Goal: Task Accomplishment & Management: Complete application form

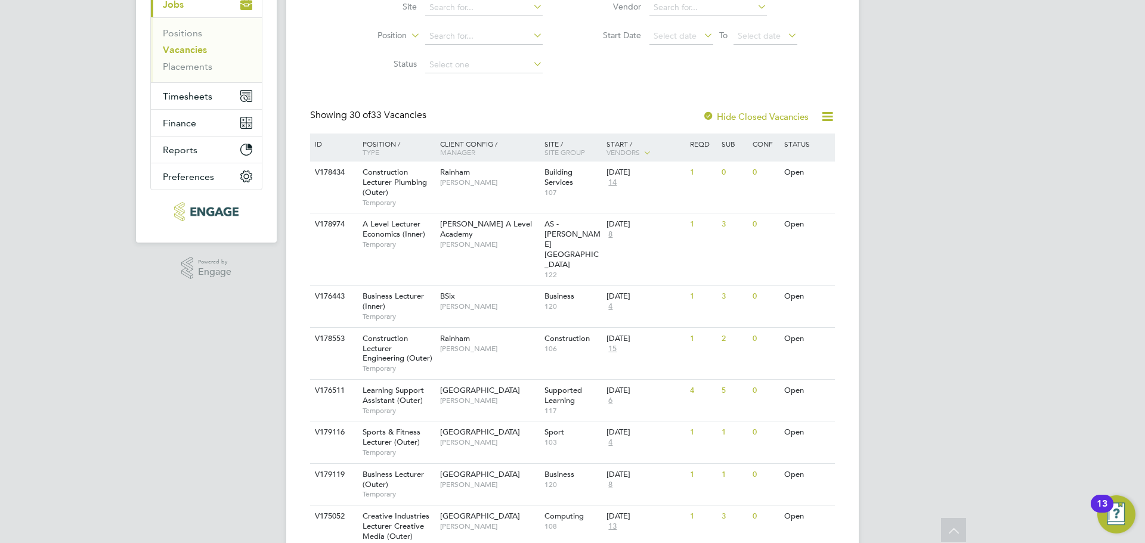
scroll to position [179, 0]
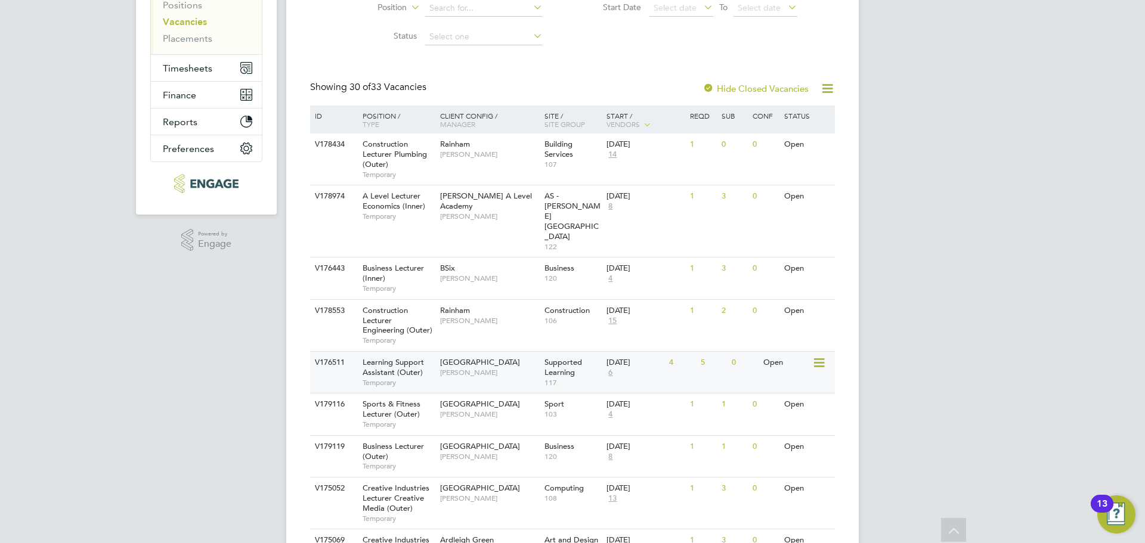
click at [673, 357] on div "V176511 Learning Support Assistant (Outer) Temporary Epping Forest Campus Victo…" at bounding box center [572, 372] width 525 height 42
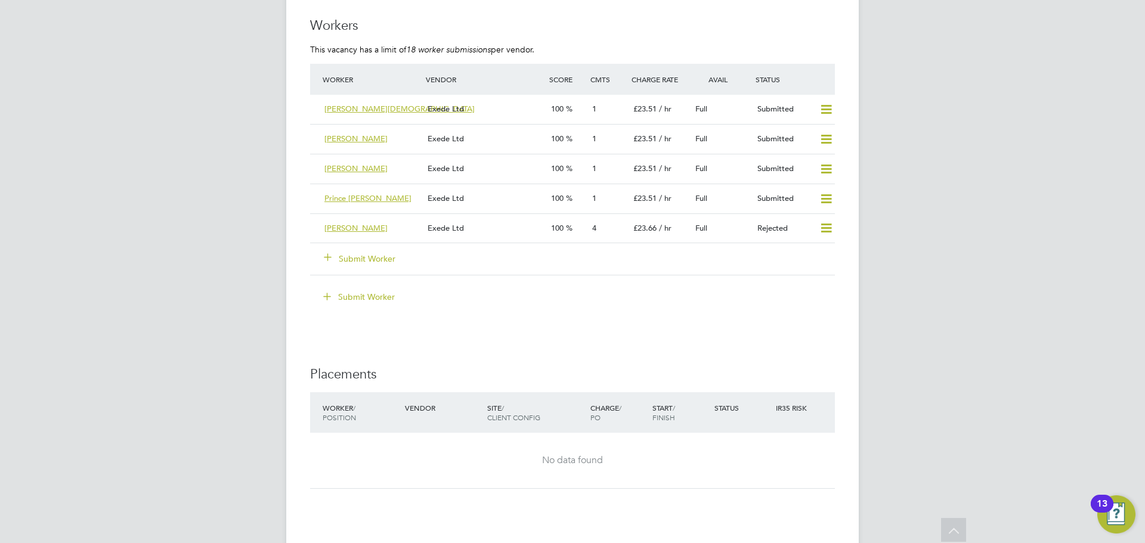
click at [378, 253] on button "Submit Worker" at bounding box center [360, 259] width 72 height 12
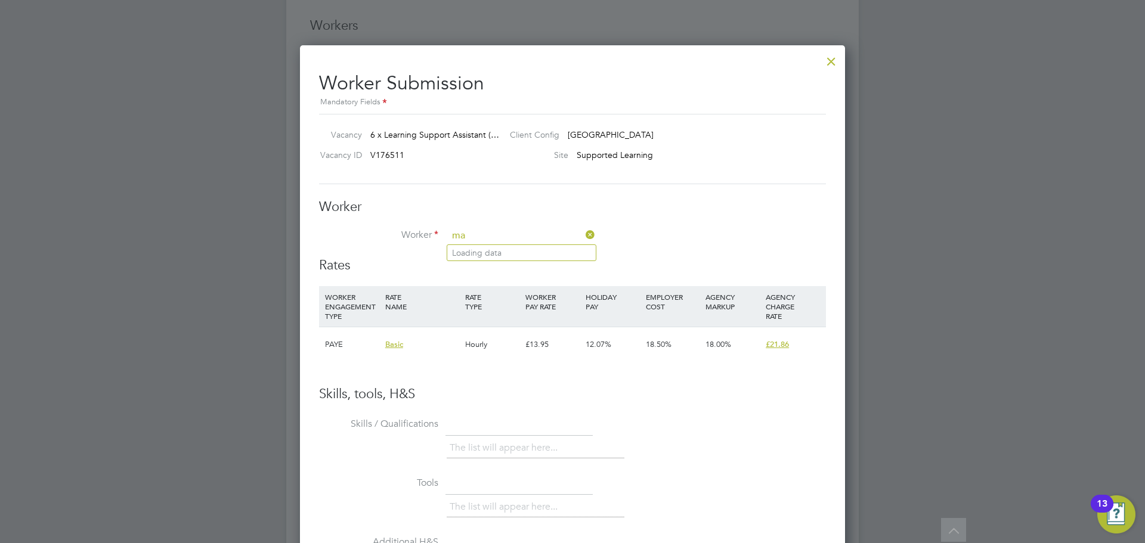
type input "m"
type input "Maryiam Baig"
click at [478, 273] on li "+ Add new" at bounding box center [521, 269] width 149 height 16
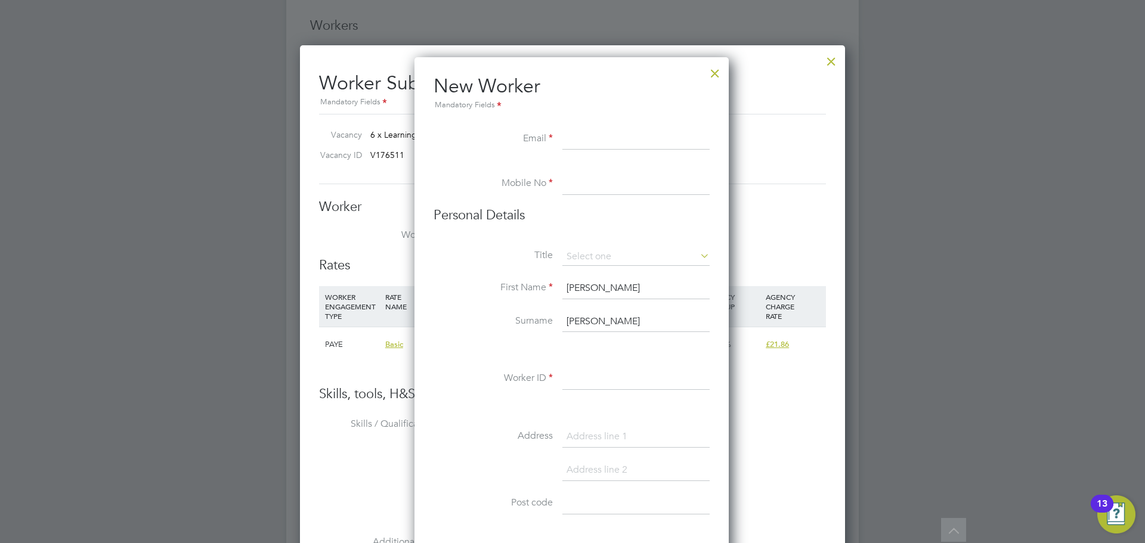
click at [625, 130] on input at bounding box center [635, 139] width 147 height 21
paste input "Mariyam Baig <mariyambaig90@gmail.com>"
drag, startPoint x: 580, startPoint y: 137, endPoint x: 529, endPoint y: 137, distance: 51.3
click at [529, 137] on li "Email Mariyam Baig <mariyambaig90@gmail.com>" at bounding box center [572, 145] width 276 height 33
click at [692, 138] on input "mariyambaig90@gmail.com>" at bounding box center [635, 139] width 147 height 21
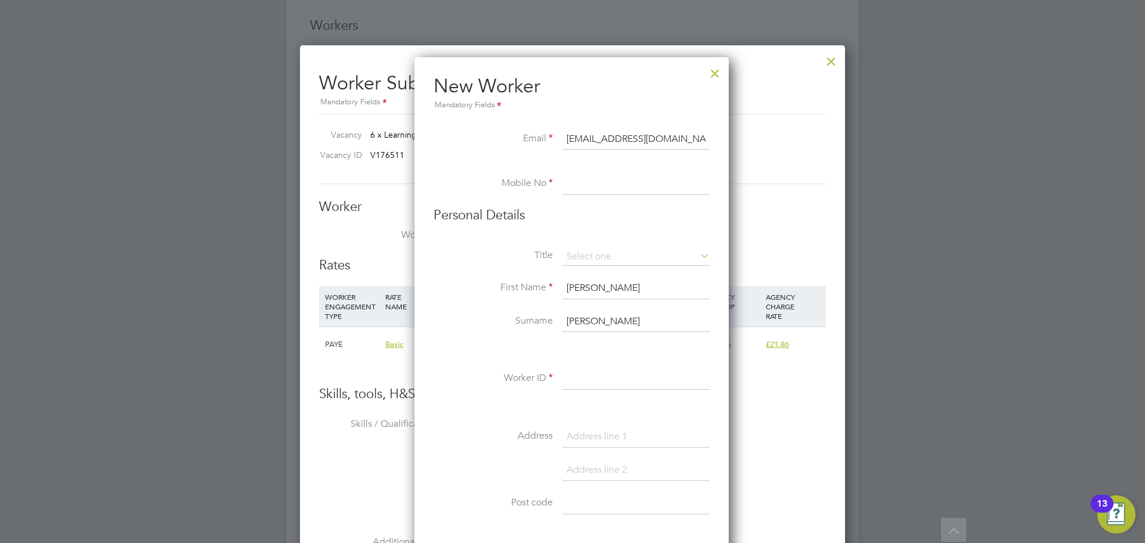
type input "mariyambaig90@gmail.com"
click at [613, 185] on input at bounding box center [635, 184] width 147 height 21
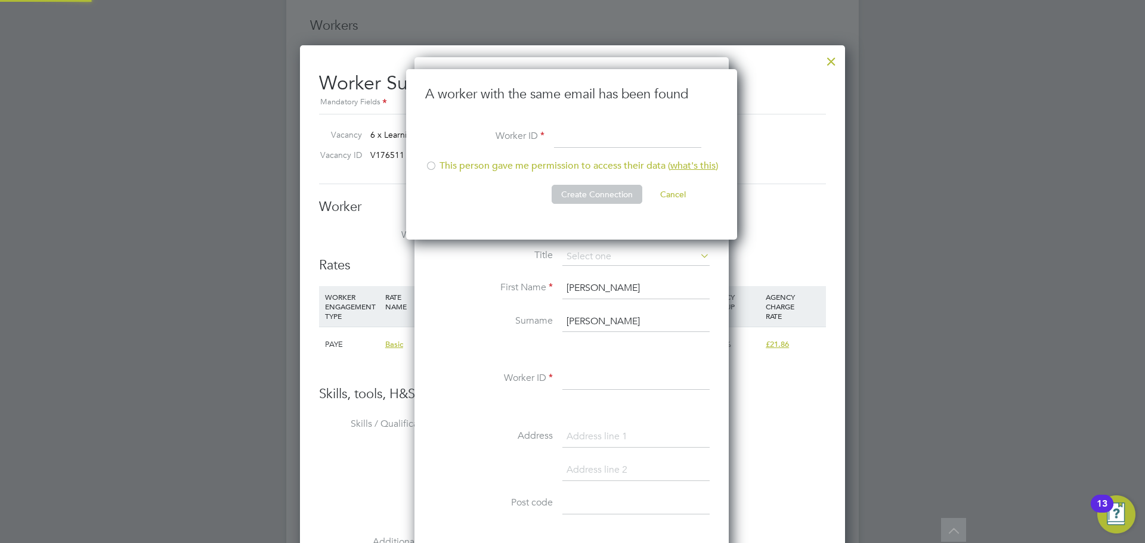
scroll to position [171, 333]
click at [575, 137] on input at bounding box center [627, 137] width 147 height 21
click at [583, 134] on input at bounding box center [627, 137] width 147 height 21
paste input "110816"
type input "110816"
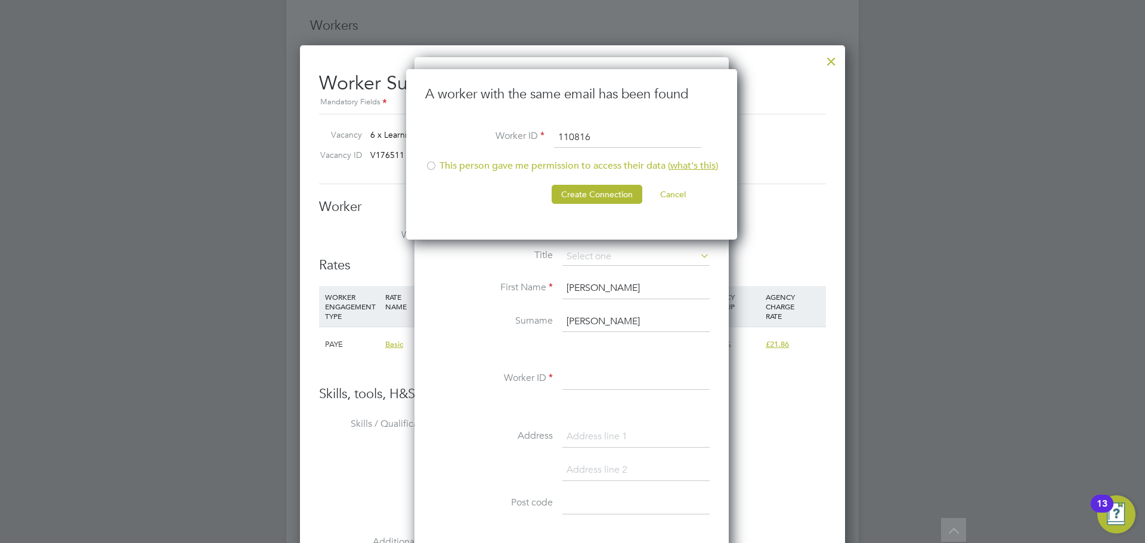
click at [428, 165] on div at bounding box center [431, 167] width 12 height 12
click at [593, 193] on button "Create Connection" at bounding box center [597, 194] width 91 height 19
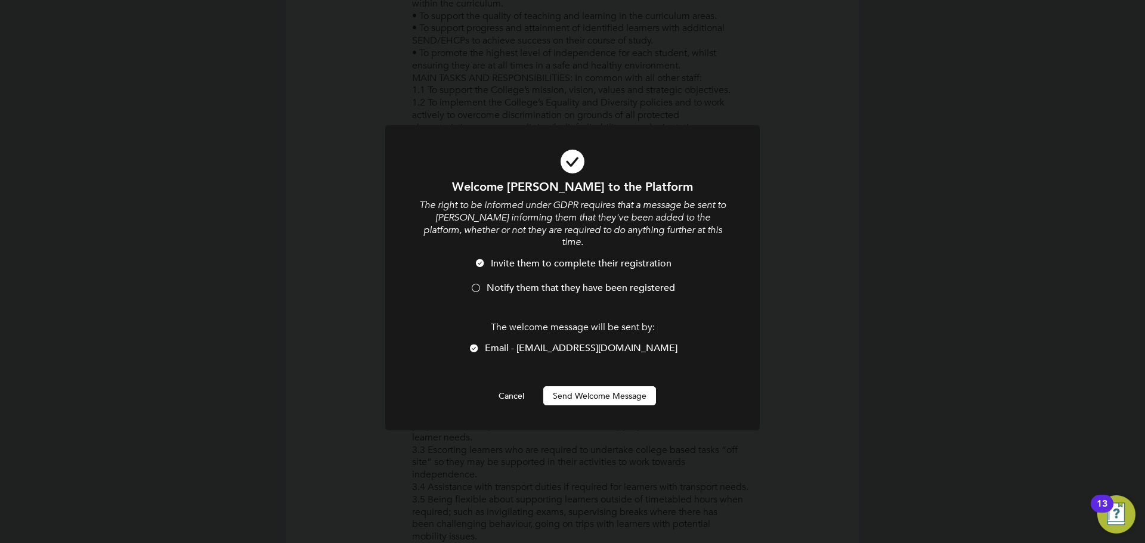
click at [516, 283] on li "Notify them that they have been registered" at bounding box center [572, 294] width 310 height 24
click at [605, 390] on button "Send Welcome Message" at bounding box center [599, 395] width 113 height 19
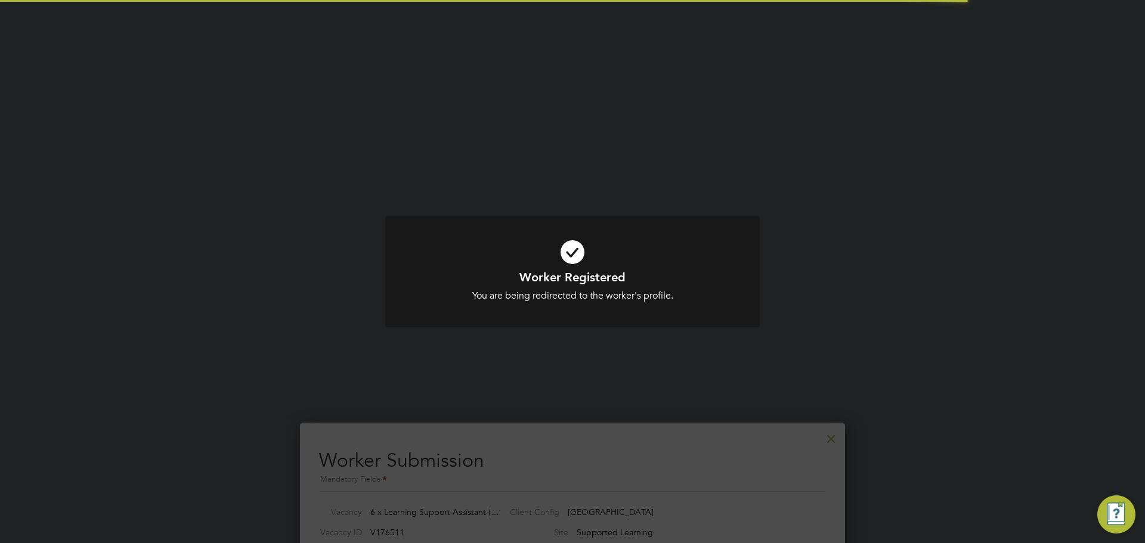
scroll to position [2207, 0]
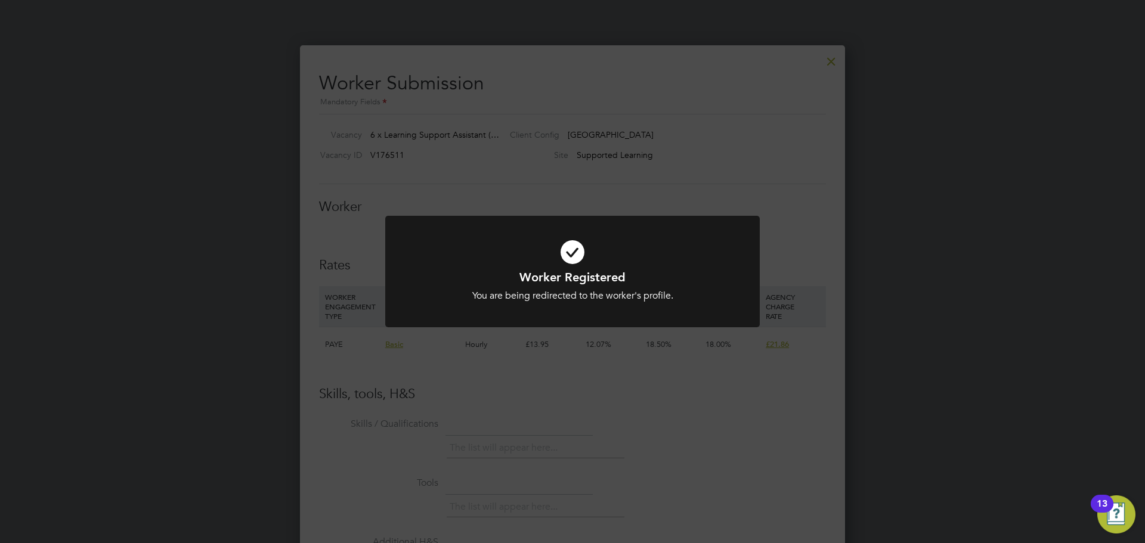
click at [814, 178] on div "Worker Registered You are being redirected to the worker's profile. Cancel Okay" at bounding box center [572, 271] width 1145 height 543
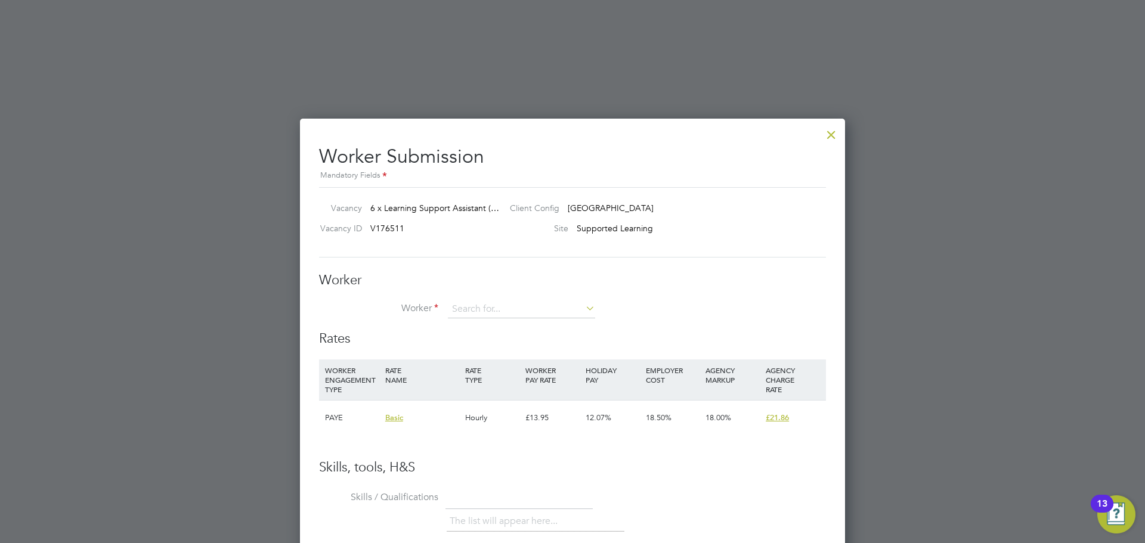
scroll to position [2135, 0]
click at [499, 304] on input at bounding box center [521, 308] width 147 height 18
type input "m"
type input "Mariya"
click at [830, 136] on div at bounding box center [831, 130] width 21 height 21
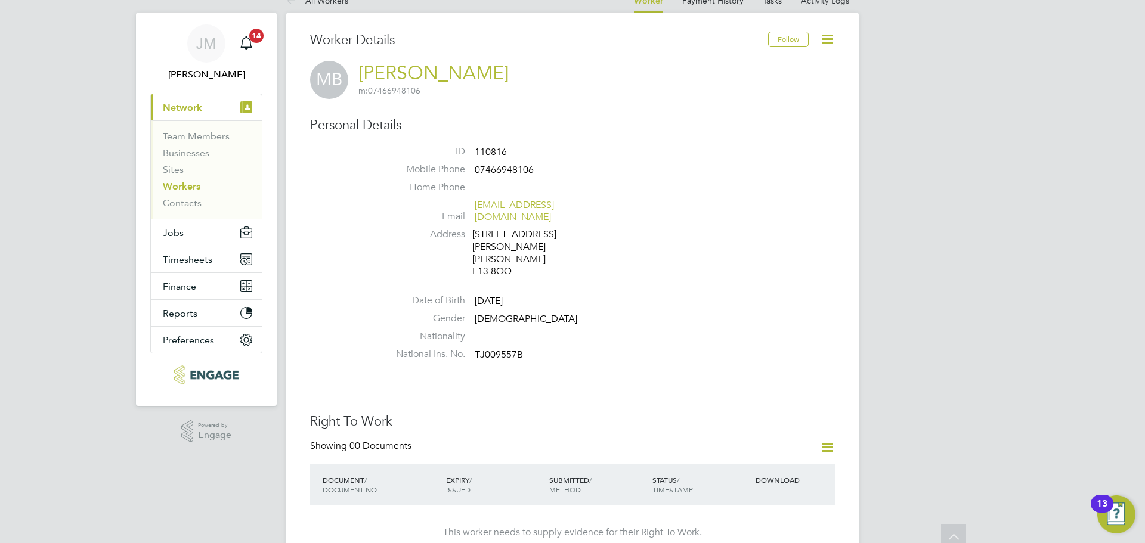
scroll to position [0, 0]
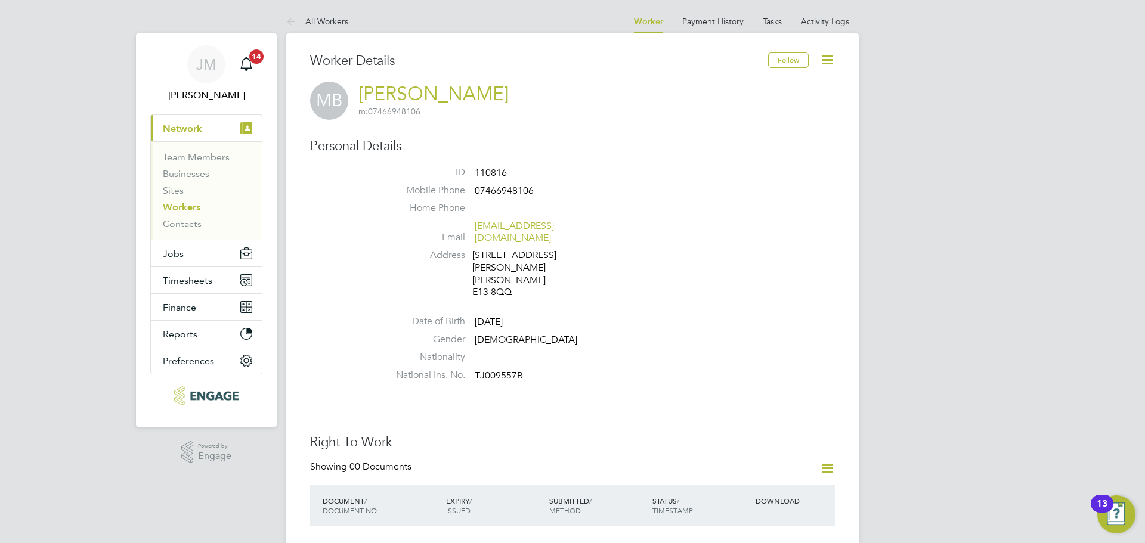
click at [820, 60] on icon at bounding box center [827, 59] width 15 height 15
click at [465, 89] on link "Mariyam Begum" at bounding box center [433, 93] width 150 height 23
click at [825, 66] on icon at bounding box center [827, 59] width 15 height 15
click at [750, 144] on li "Edit Personal Details e" at bounding box center [759, 139] width 149 height 17
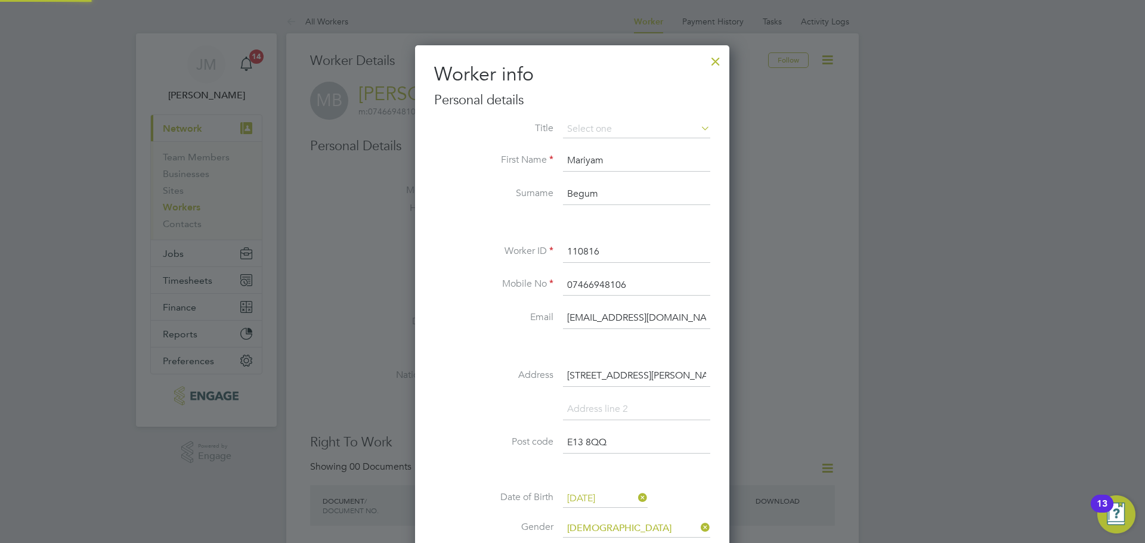
scroll to position [676, 315]
click at [570, 211] on li "Surname Begum" at bounding box center [572, 200] width 276 height 33
click at [633, 315] on input "[EMAIL_ADDRESS][DOMAIN_NAME]" at bounding box center [636, 318] width 147 height 21
drag, startPoint x: 692, startPoint y: 316, endPoint x: 569, endPoint y: 327, distance: 123.4
click at [569, 327] on input "[EMAIL_ADDRESS][DOMAIN_NAME]" at bounding box center [636, 318] width 147 height 21
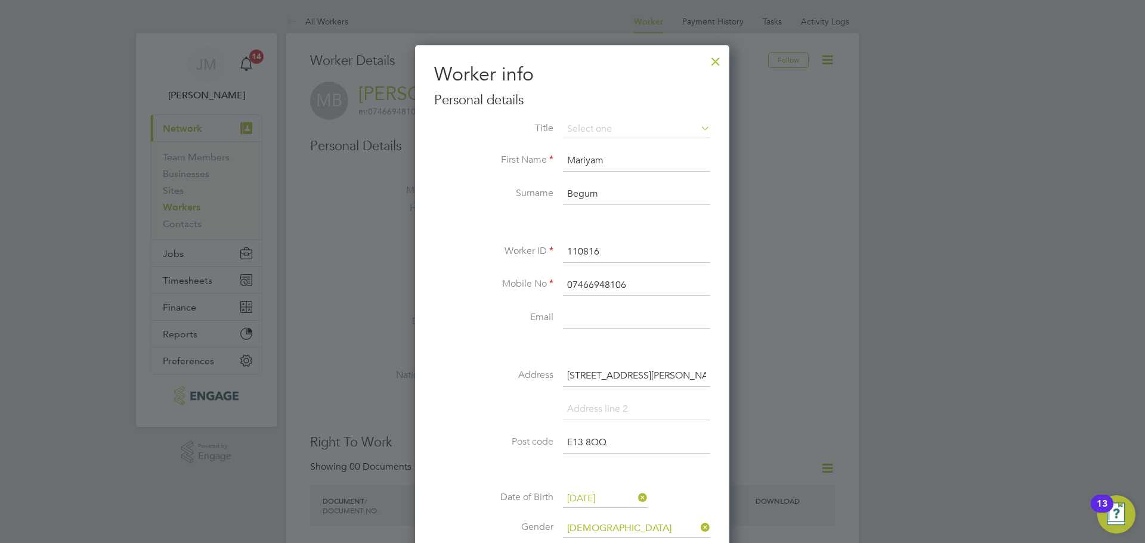
click at [720, 55] on div at bounding box center [715, 58] width 21 height 21
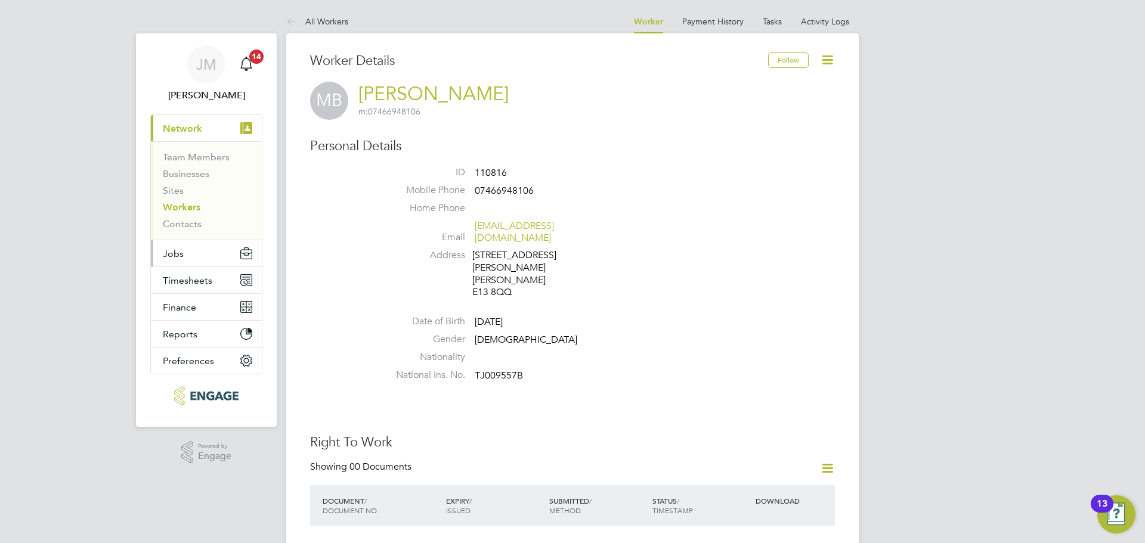
click at [197, 244] on button "Jobs" at bounding box center [206, 253] width 111 height 26
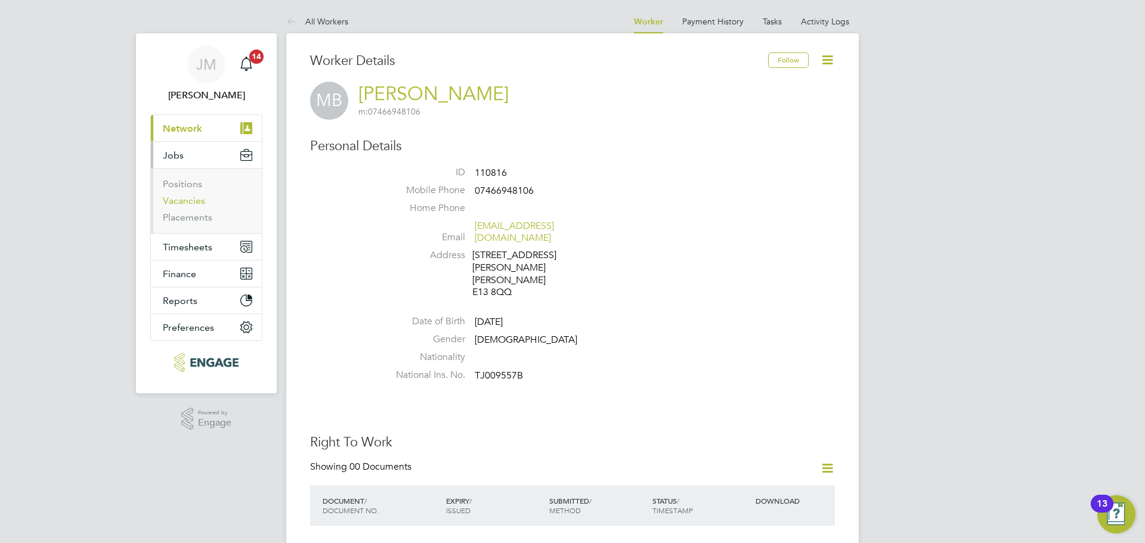
click at [192, 199] on link "Vacancies" at bounding box center [184, 200] width 42 height 11
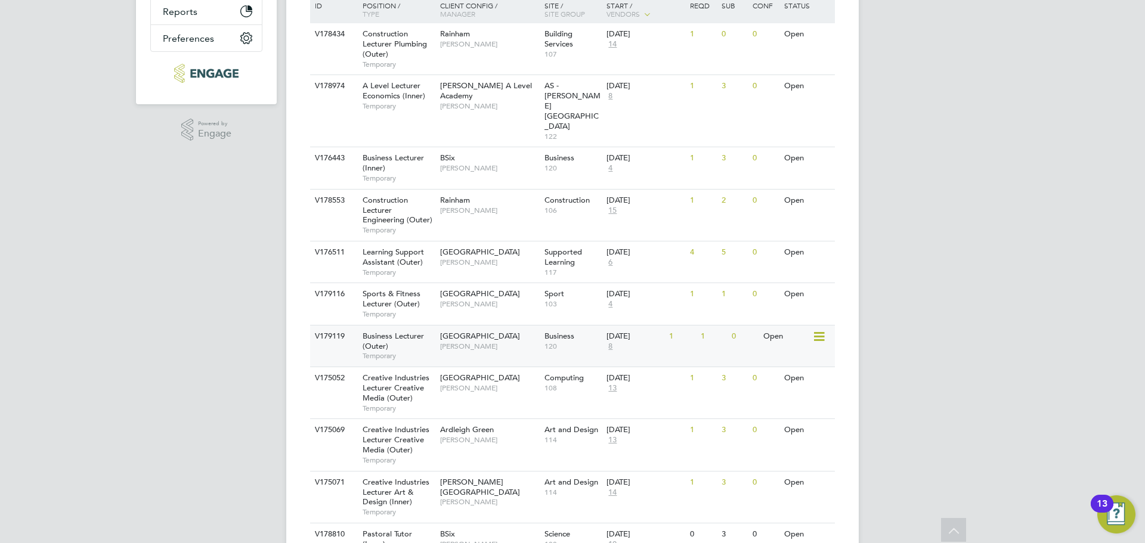
scroll to position [358, 0]
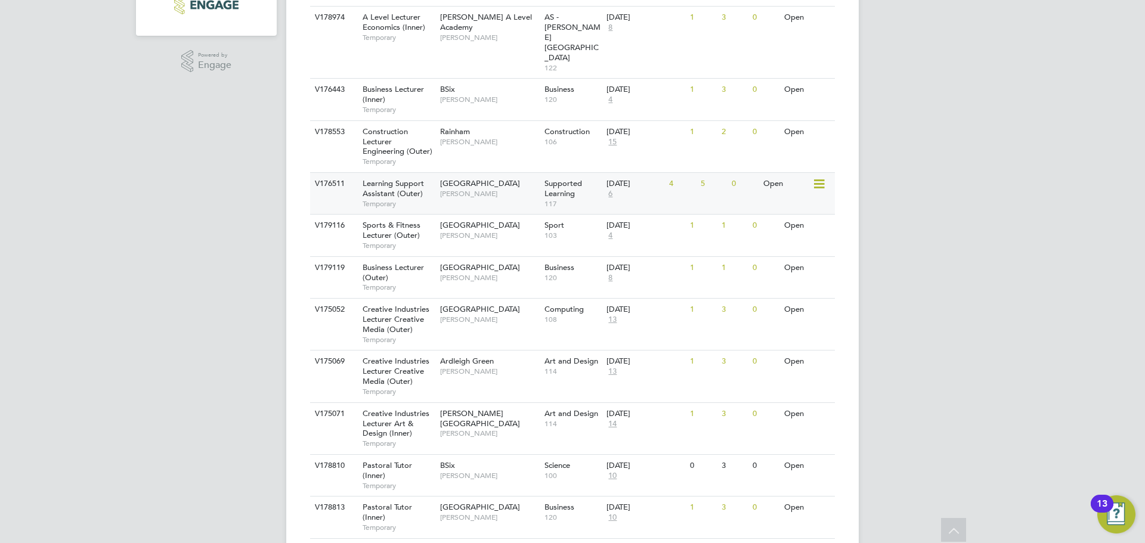
click at [680, 172] on div "V176511 Learning Support Assistant (Outer) Temporary Epping Forest Campus Victo…" at bounding box center [572, 193] width 525 height 42
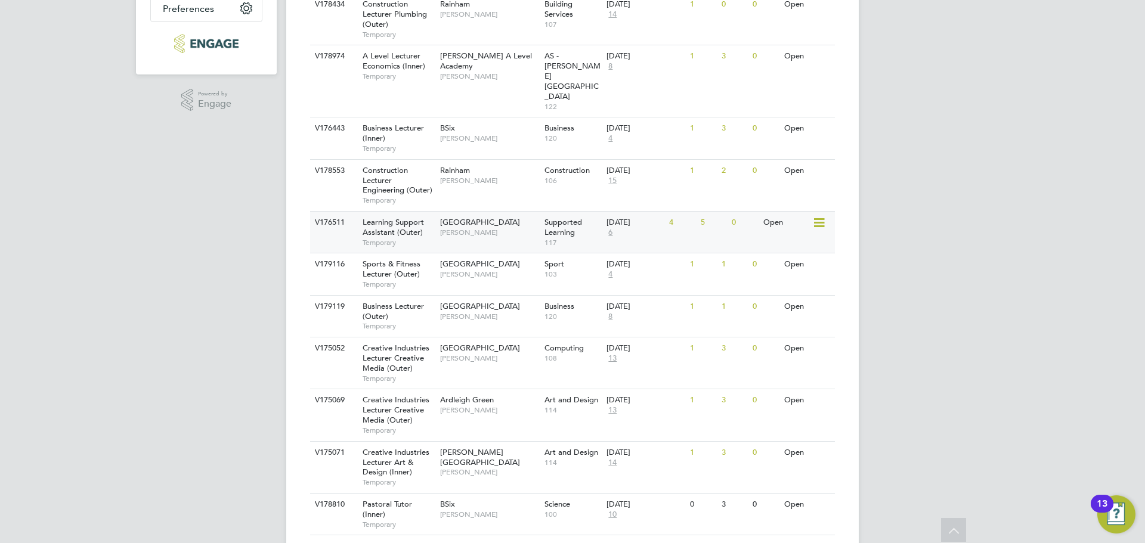
scroll to position [298, 0]
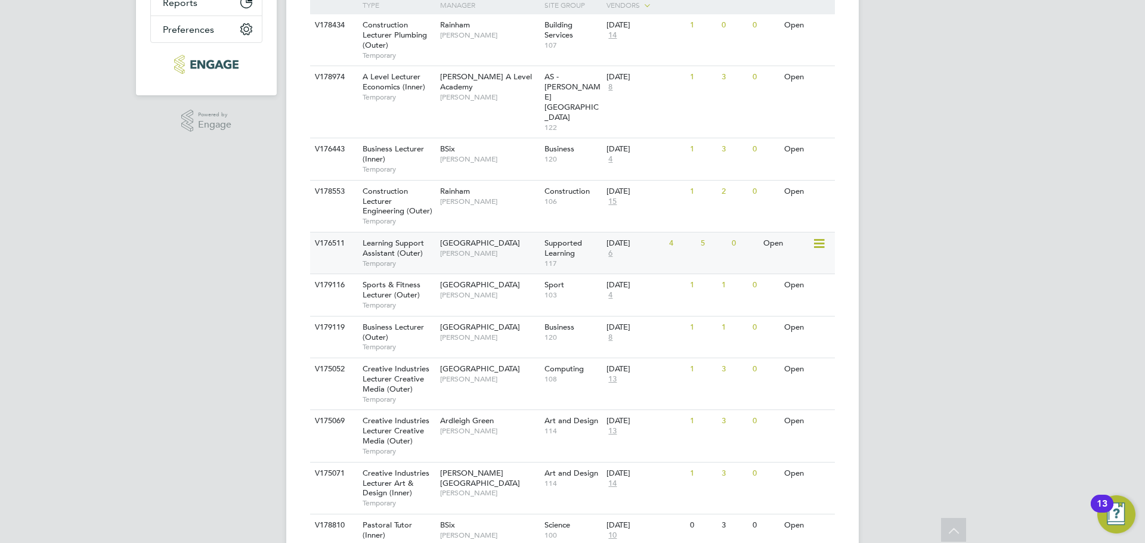
click at [516, 233] on div "Epping Forest Campus Victoria Ticehurst" at bounding box center [489, 248] width 104 height 31
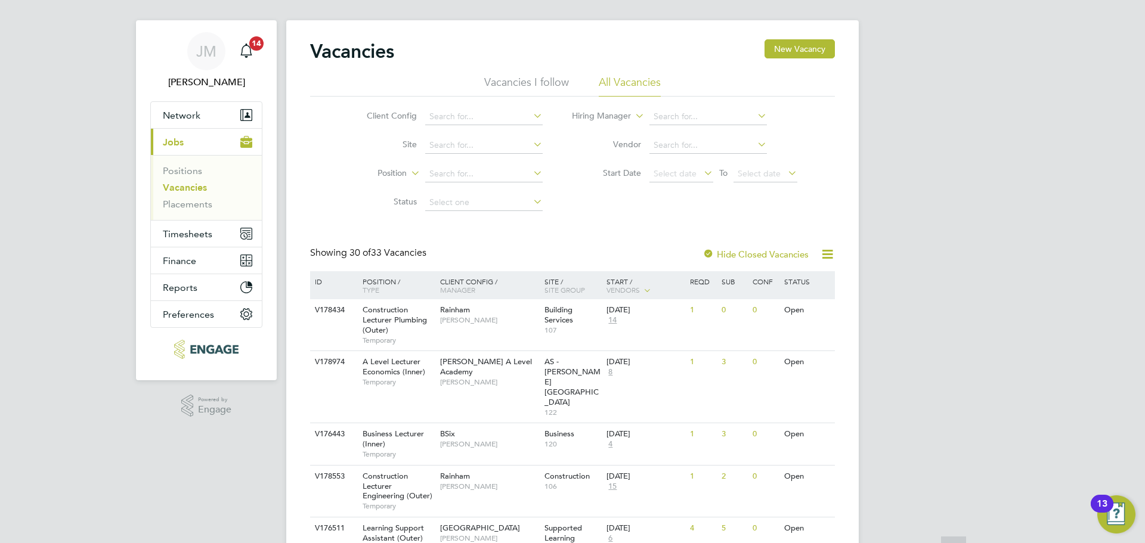
scroll to position [0, 0]
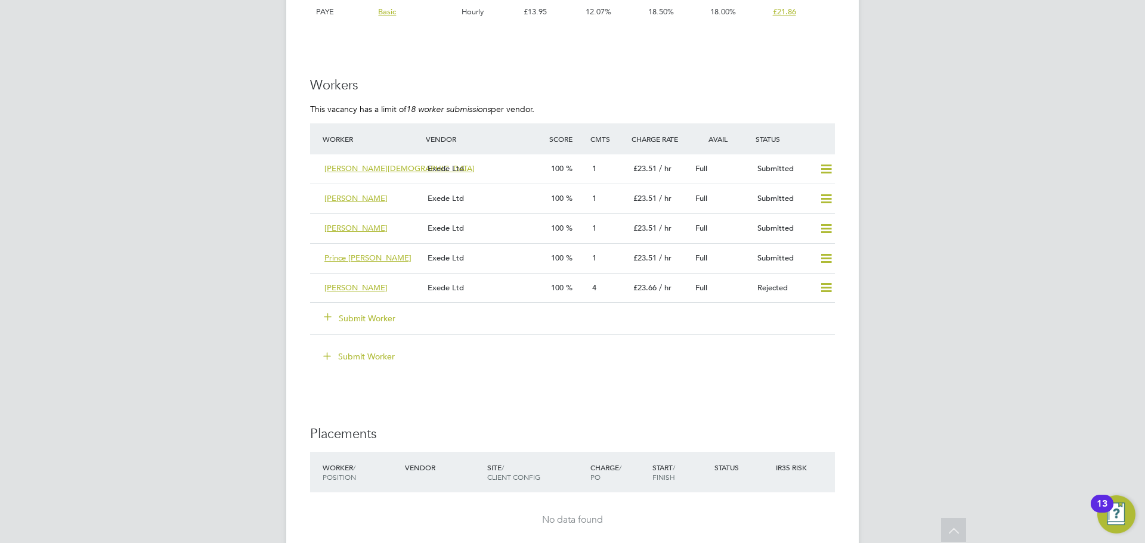
click at [353, 317] on button "Submit Worker" at bounding box center [360, 319] width 72 height 12
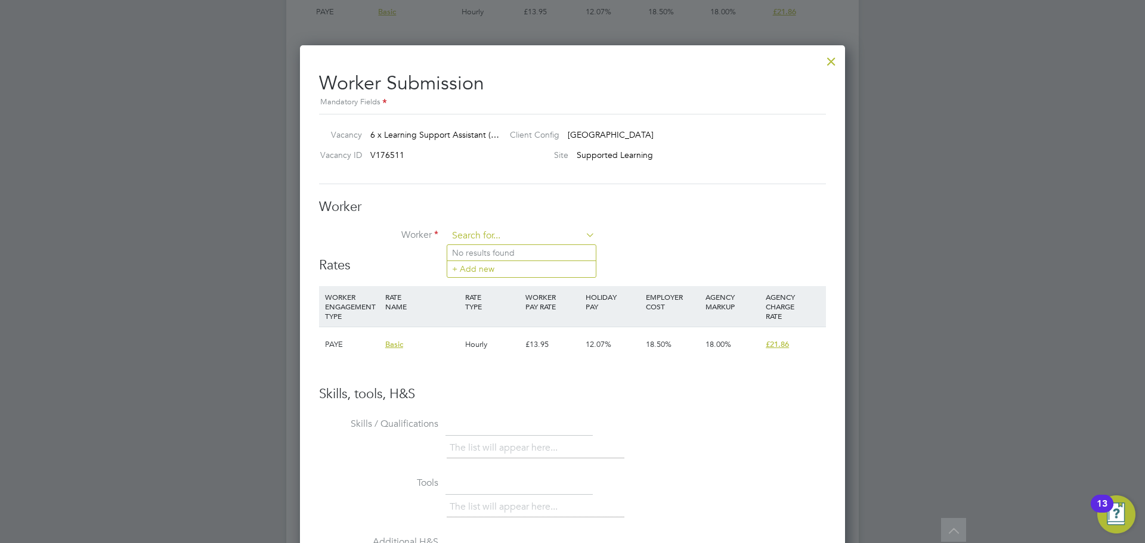
click at [478, 230] on input at bounding box center [521, 236] width 147 height 18
click at [492, 250] on li "Mariya m Begum (110816)" at bounding box center [522, 253] width 151 height 16
type input "Mariyam Begum (110816)"
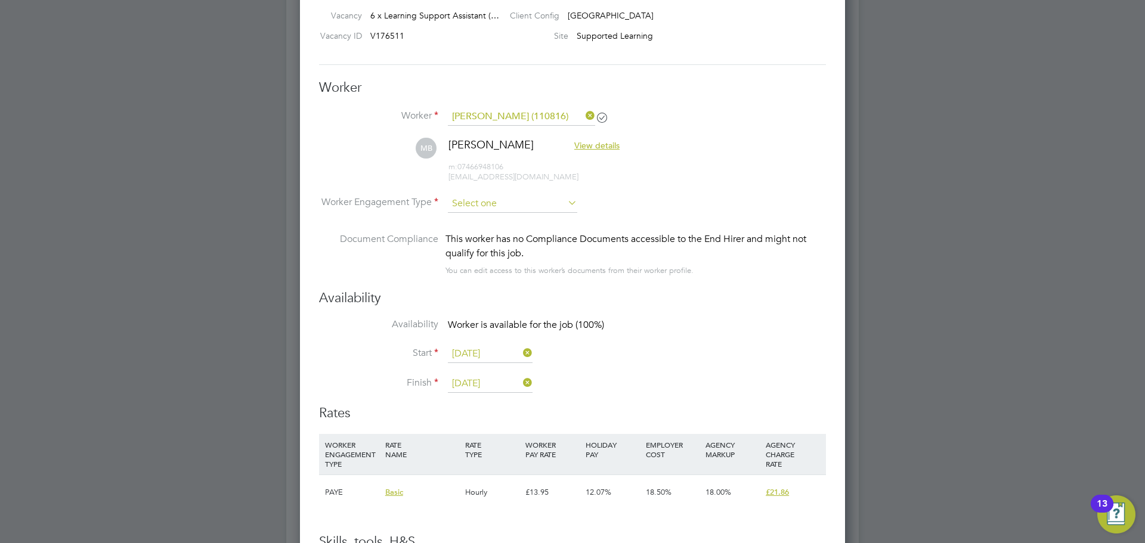
click at [482, 205] on input at bounding box center [512, 204] width 129 height 18
click at [487, 234] on li "PAYE" at bounding box center [512, 236] width 131 height 16
type input "PAYE"
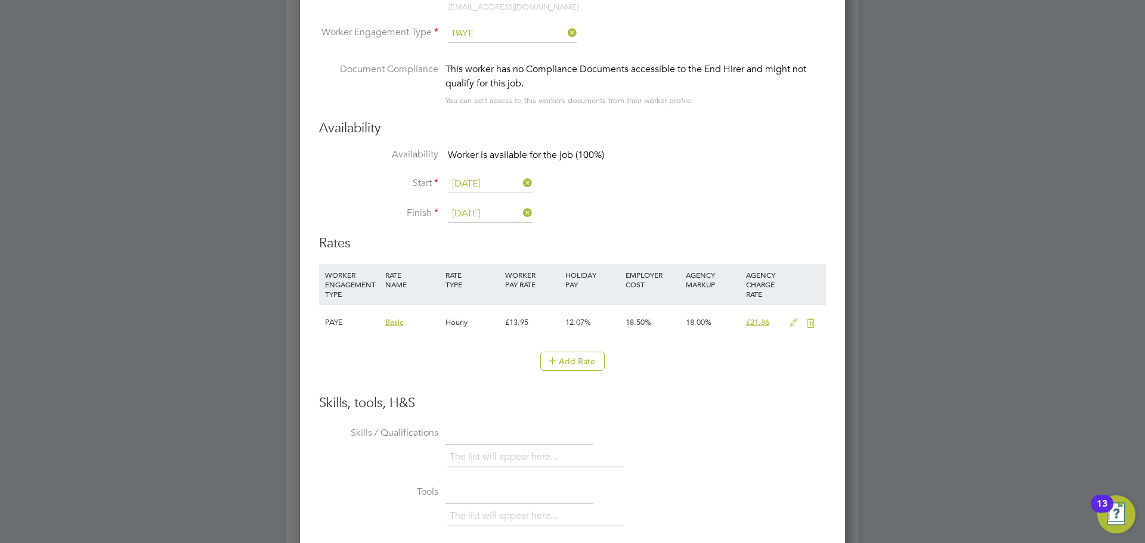
click at [794, 318] on icon at bounding box center [793, 323] width 15 height 10
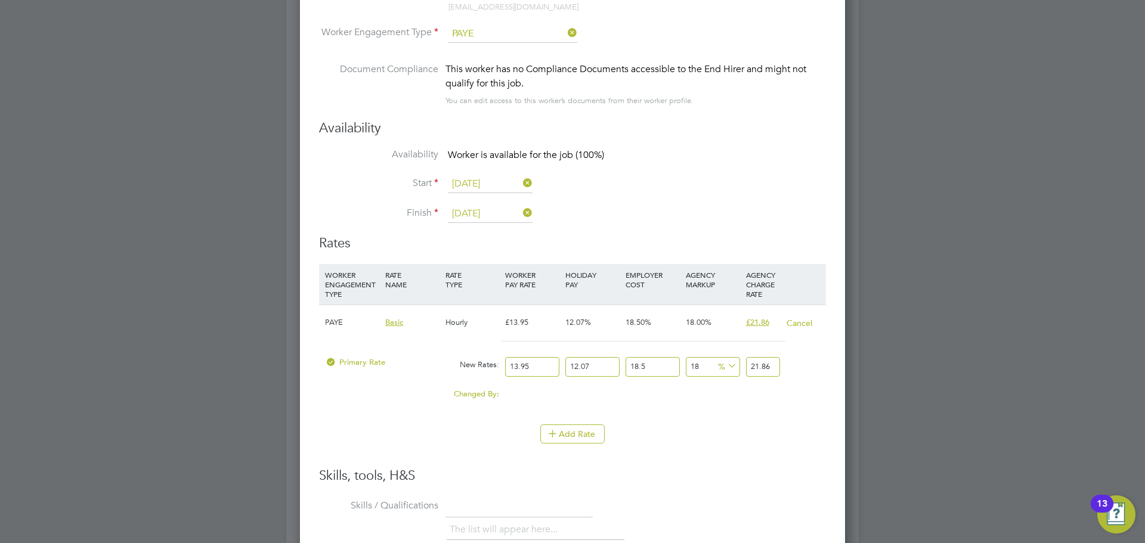
click at [543, 366] on input "13.95" at bounding box center [532, 367] width 54 height 20
type input "13.9"
type input "21.782339859"
type input "13"
type input "20.37197253"
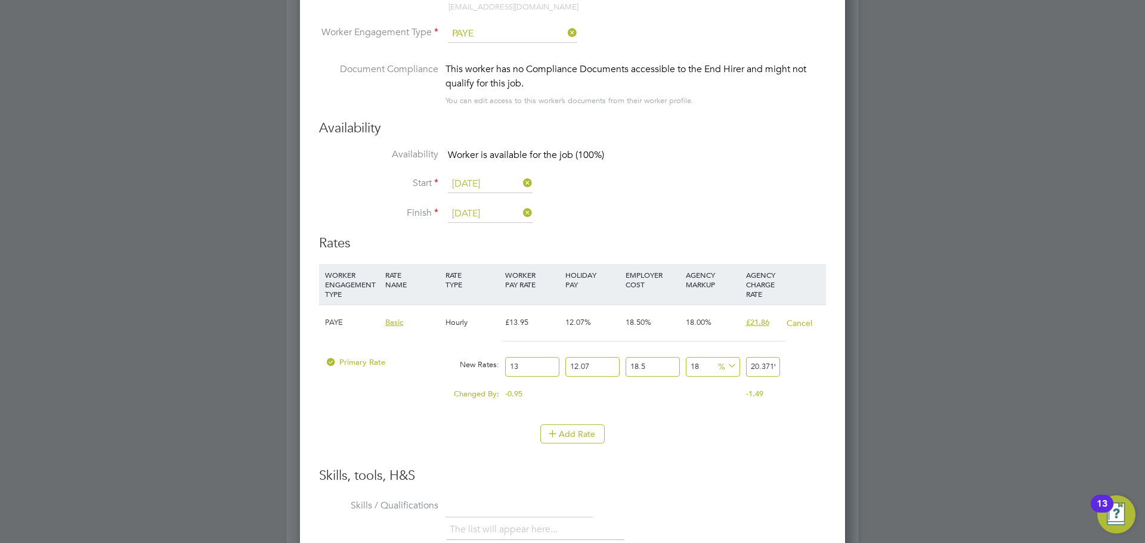
type input "1"
type input "1.56707481"
type input "15"
type input "23.50612215"
type input "15"
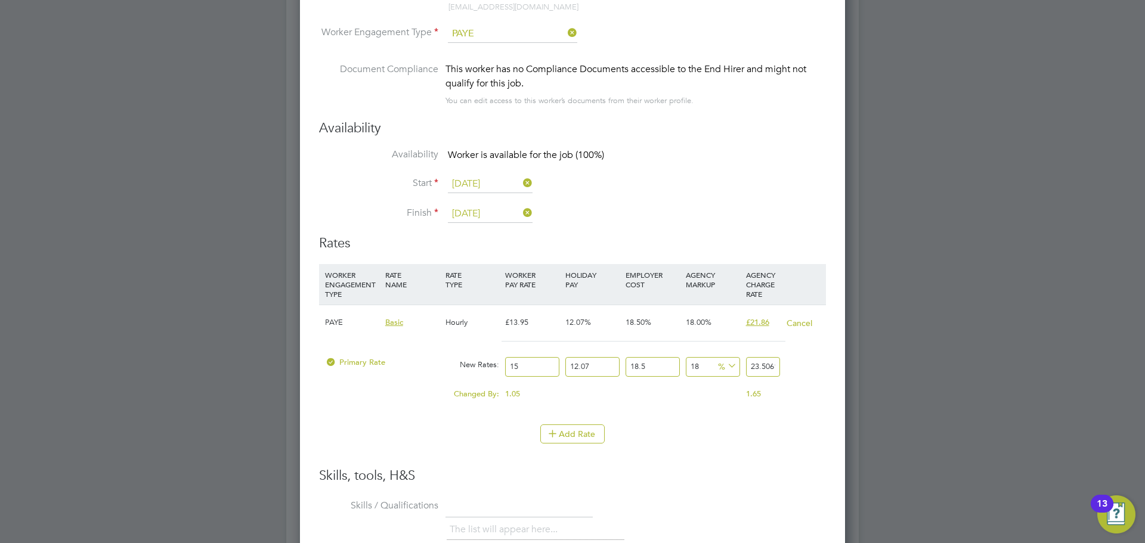
click at [727, 482] on h3 "Skills, tools, H&S" at bounding box center [572, 476] width 507 height 17
click at [771, 367] on input "23.50612215" at bounding box center [763, 367] width 34 height 20
type input "17.99999974900156"
type input "23.5061221"
type input "17.999999247004677"
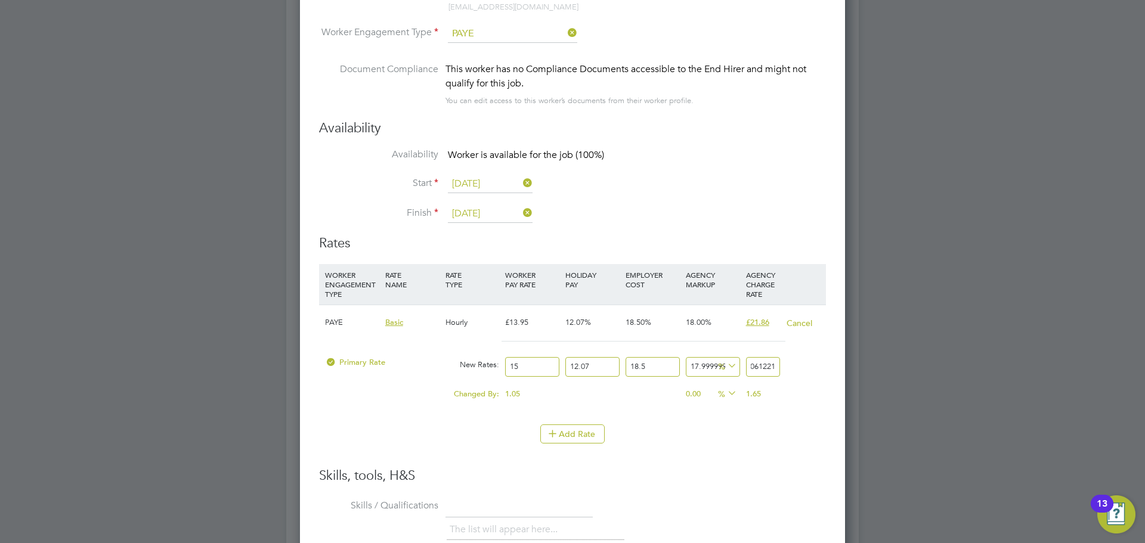
type input "23.506122"
type input "17.999989207067063"
type input "23.50612"
type input "17.999888807690894"
type input "23.5061"
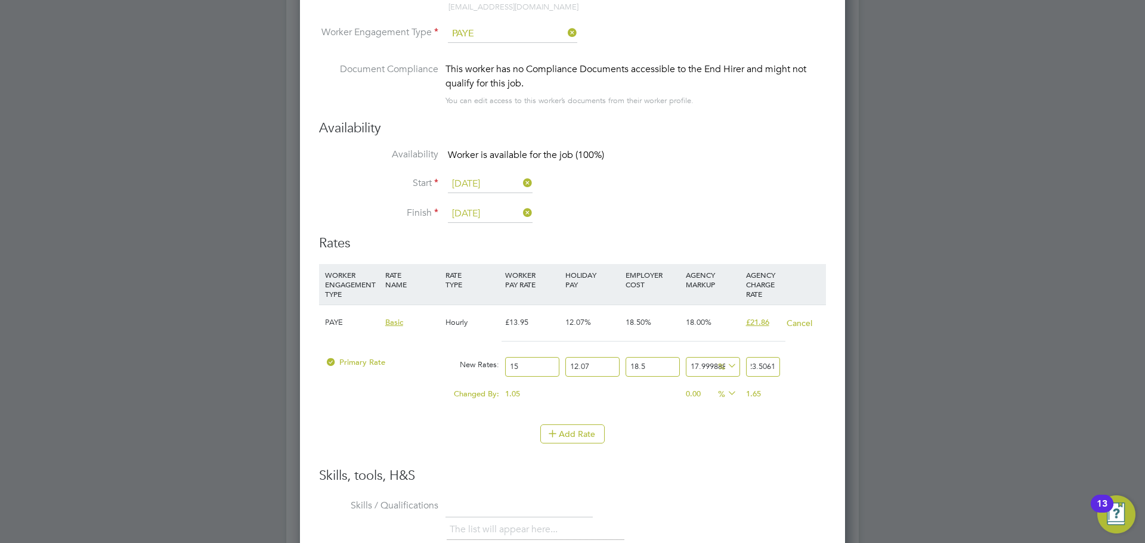
type input "17.99938681081005"
type input "23.506"
type input "17.969266997959508"
type input "23.5"
type input "18.019466686043746"
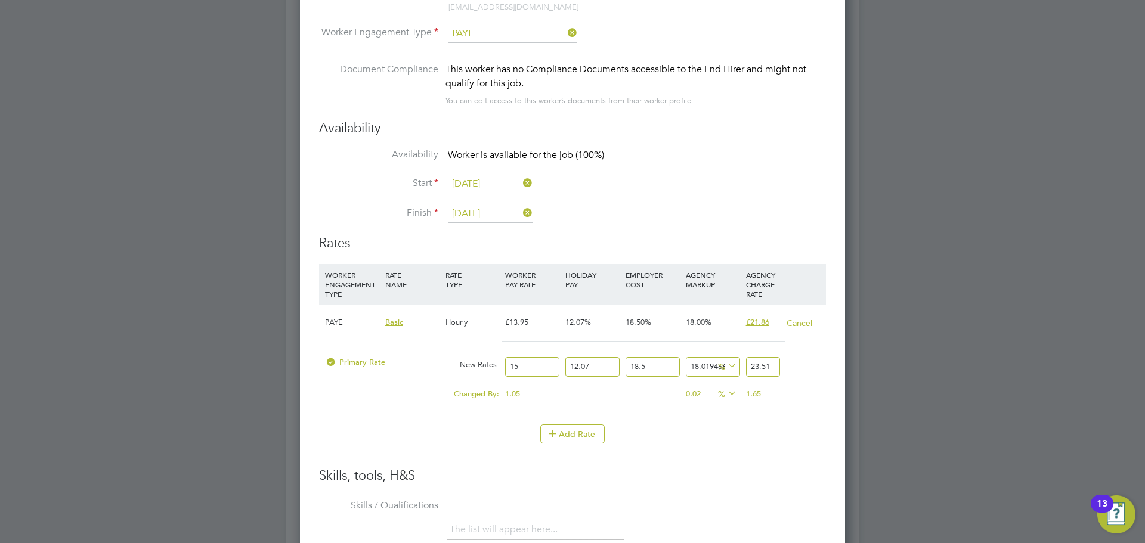
type input "23.51"
click at [773, 360] on input "23.51" at bounding box center [763, 367] width 34 height 20
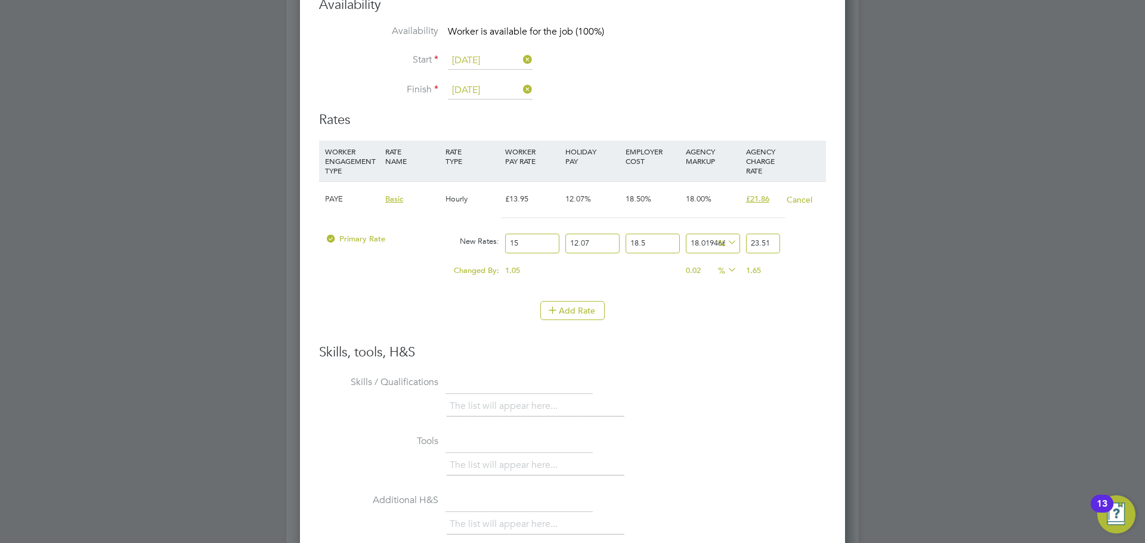
scroll to position [2743, 0]
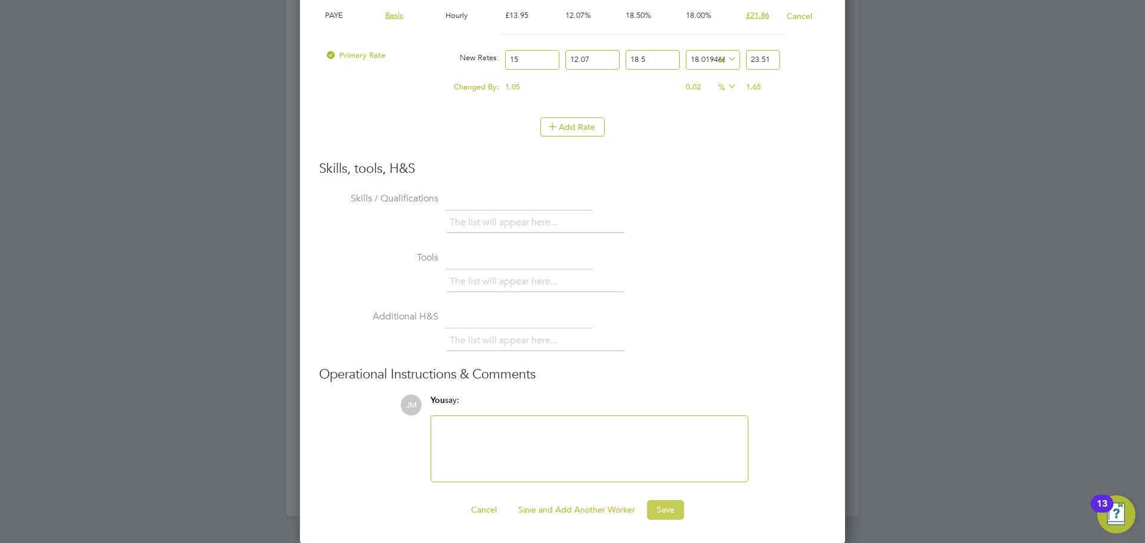
click at [661, 502] on button "Save" at bounding box center [665, 509] width 37 height 19
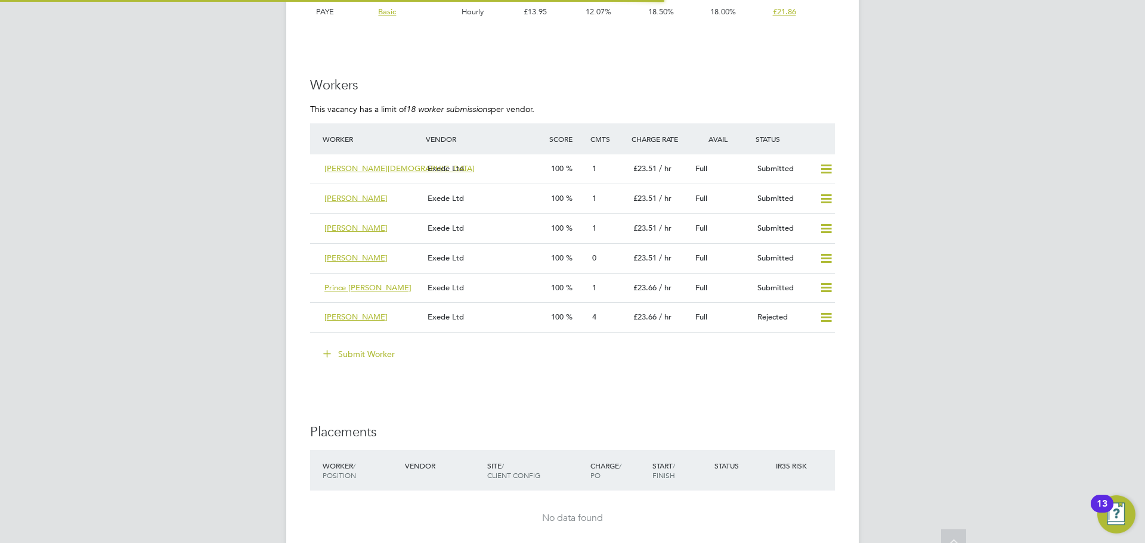
scroll to position [20, 125]
click at [498, 264] on div "Exede Ltd" at bounding box center [484, 259] width 123 height 20
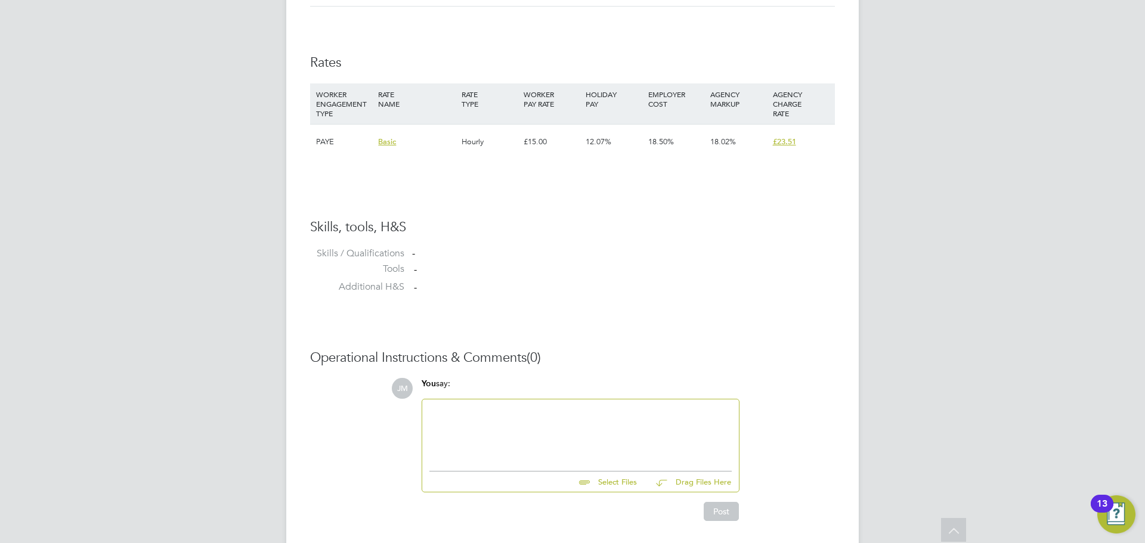
scroll to position [815, 0]
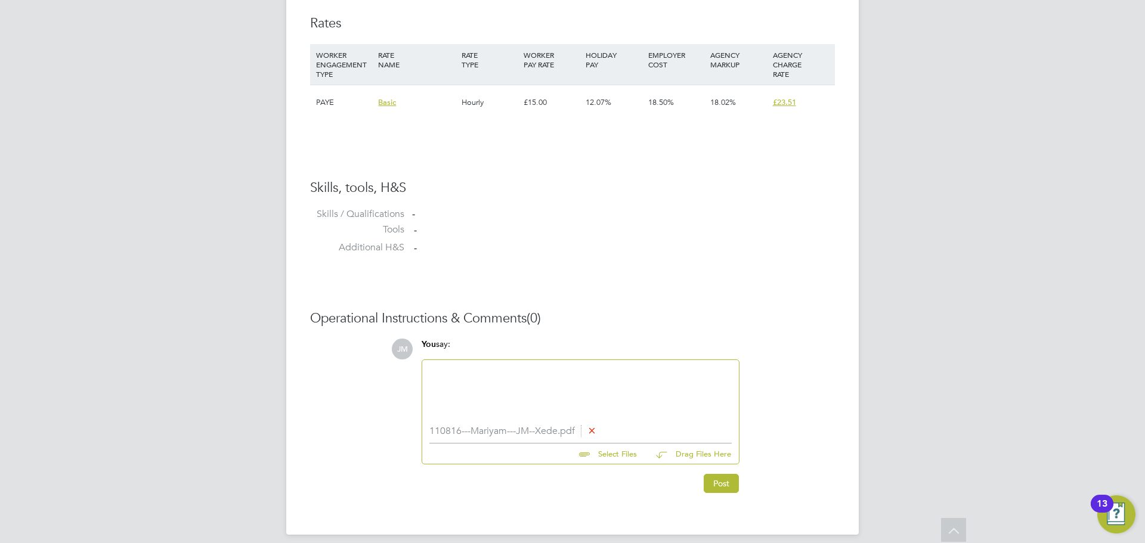
click at [584, 386] on div at bounding box center [580, 392] width 302 height 51
click at [724, 384] on div "Mariyam has been working as a learning support assistant for the last year and …" at bounding box center [580, 392] width 302 height 51
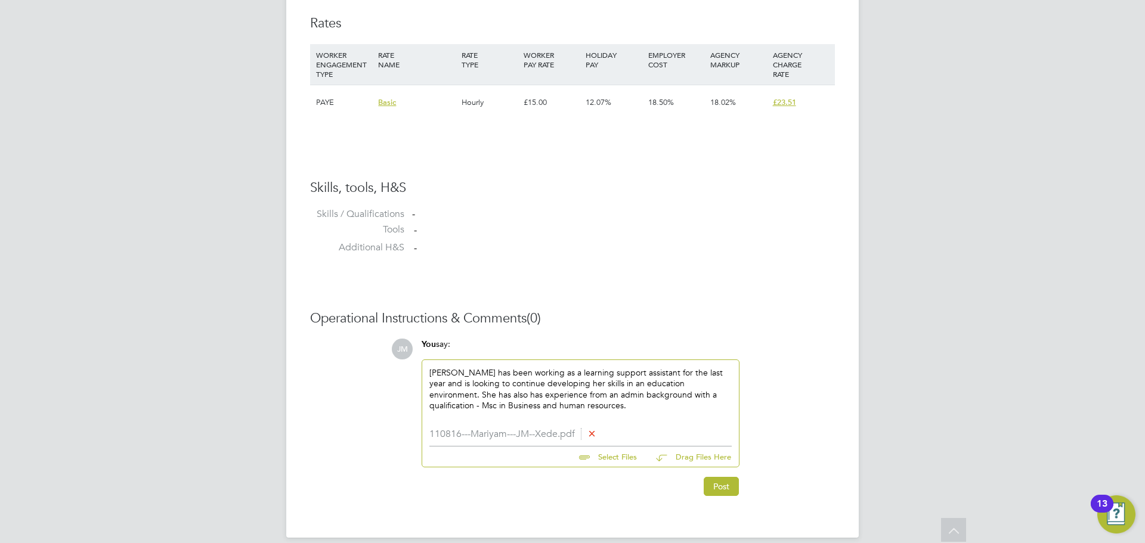
click at [484, 406] on div "Mariyam has been working as a learning support assistant for the last year and …" at bounding box center [580, 394] width 302 height 54
drag, startPoint x: 512, startPoint y: 410, endPoint x: 512, endPoint y: 397, distance: 13.1
click at [512, 403] on div "Mariyam has been working as a learning support assistant for the last year and …" at bounding box center [580, 394] width 302 height 54
click at [558, 404] on div "Mariyam has been working as a learning support assistant for the last year and …" at bounding box center [580, 394] width 302 height 54
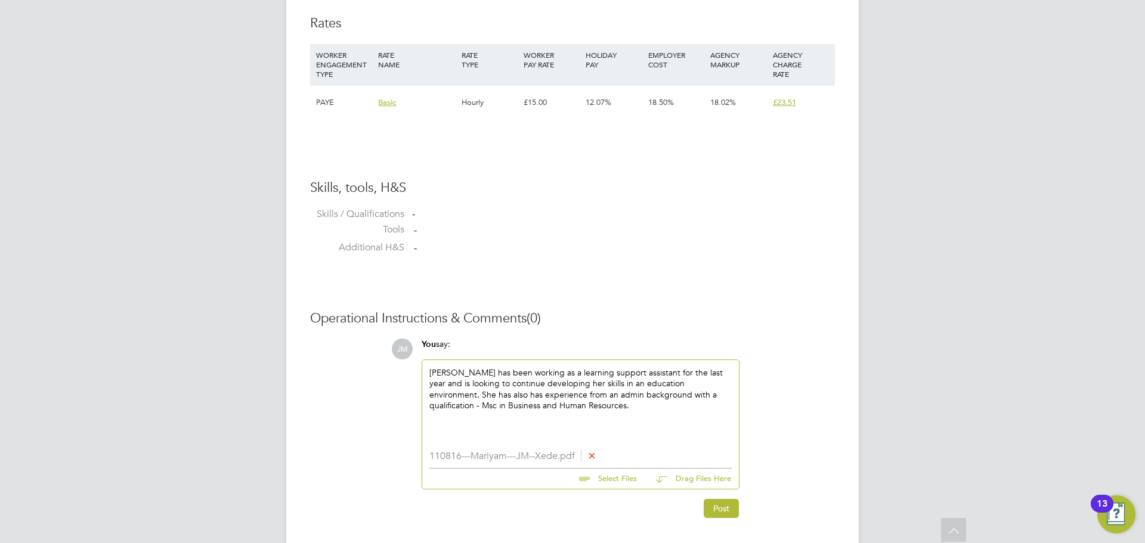
click at [678, 398] on div "Mariyam has been working as a learning support assistant for the last year and …" at bounding box center [580, 405] width 302 height 76
click at [528, 408] on div "Mariyam has been working as a learning support assistant for the last year and …" at bounding box center [580, 405] width 302 height 76
click at [568, 404] on div "Mariyam has been working as a learning support assistant for the last year and …" at bounding box center [580, 405] width 302 height 76
click at [529, 409] on div "Mariyam has been working as a learning support assistant for the last year and …" at bounding box center [580, 405] width 302 height 76
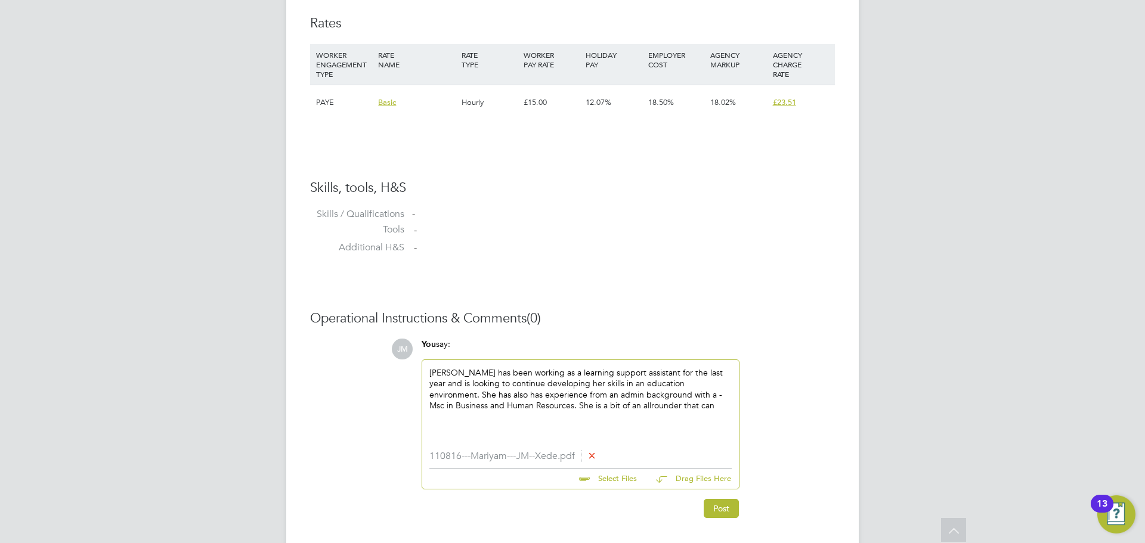
click at [646, 407] on div "Mariyam has been working as a learning support assistant for the last year and …" at bounding box center [580, 405] width 302 height 76
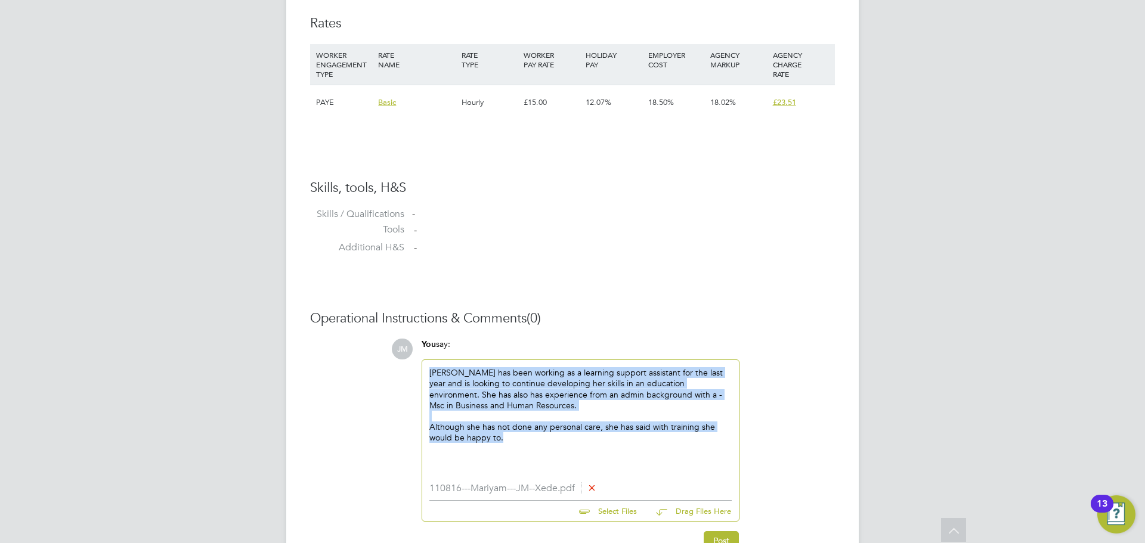
drag, startPoint x: 507, startPoint y: 438, endPoint x: 420, endPoint y: 371, distance: 110.1
click at [420, 371] on div "You say: Mariyam has been working as a learning support assistant for the last …" at bounding box center [581, 430] width 330 height 183
copy div "Mariyam has been working as a learning support assistant for the last year and …"
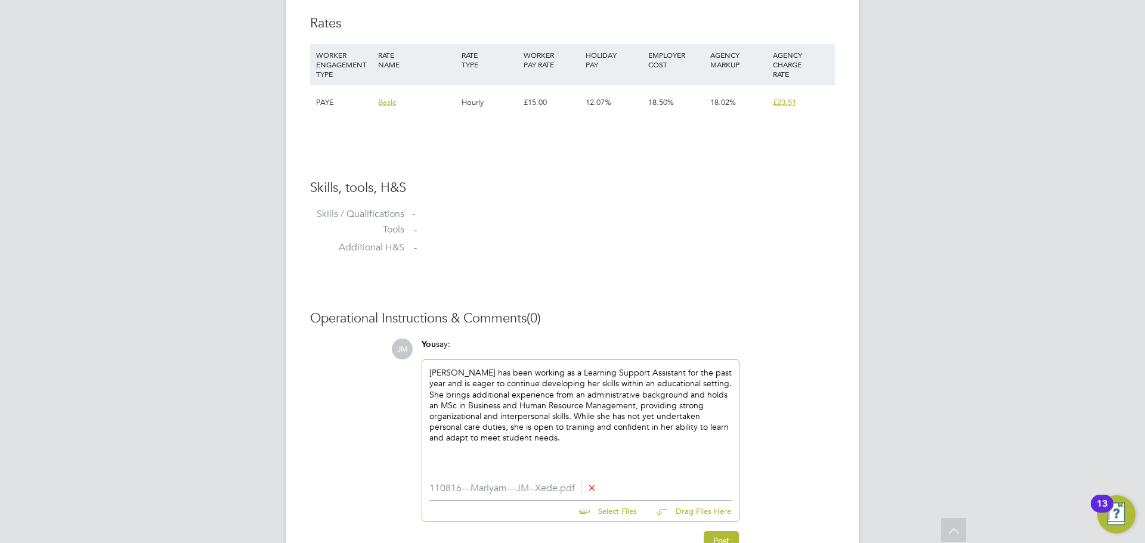
click at [459, 416] on div "Mariyam has been working as a Learning Support Assistant for the past year and …" at bounding box center [580, 421] width 302 height 109
click at [575, 437] on div "Mariyam has been working as a Learning Support Assistant for the past year and …" at bounding box center [580, 421] width 302 height 109
click at [571, 410] on div "Mariyam has been working as a Learning Support Assistant for the past year and …" at bounding box center [580, 421] width 302 height 109
click at [573, 418] on div "Mariyam has been working as a Learning Support Assistant for the past year and …" at bounding box center [580, 421] width 302 height 109
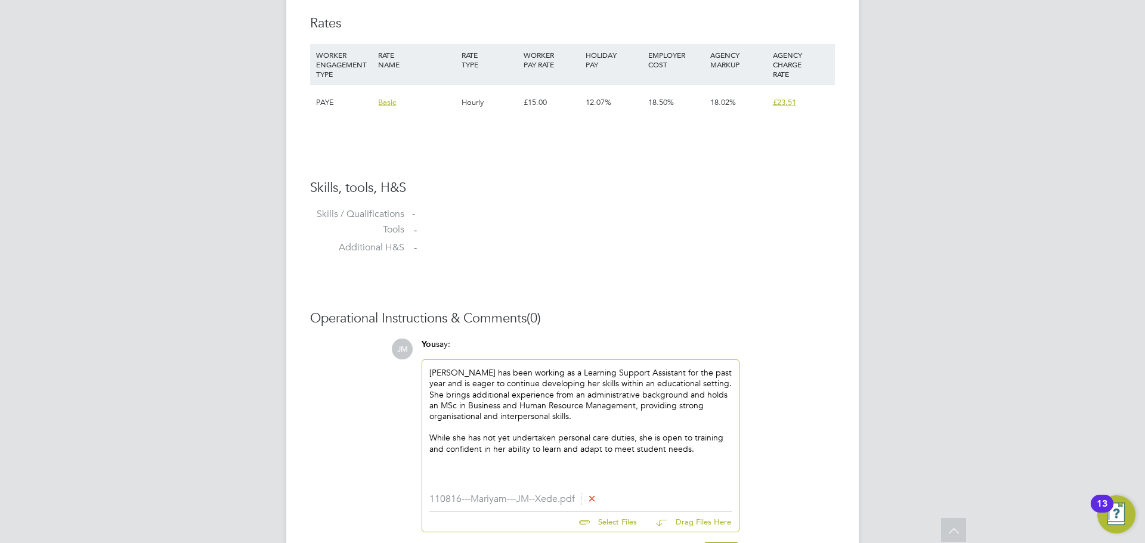
click at [712, 447] on div "While she has not yet undertaken personal care duties, she is open to training …" at bounding box center [580, 459] width 302 height 54
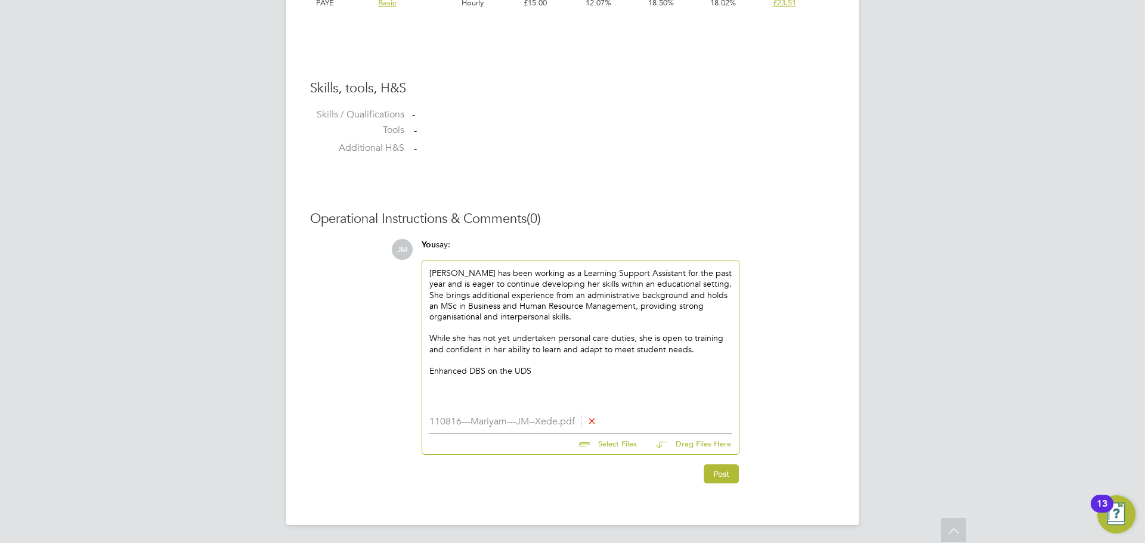
scroll to position [916, 0]
click at [727, 474] on button "Post" at bounding box center [721, 472] width 35 height 19
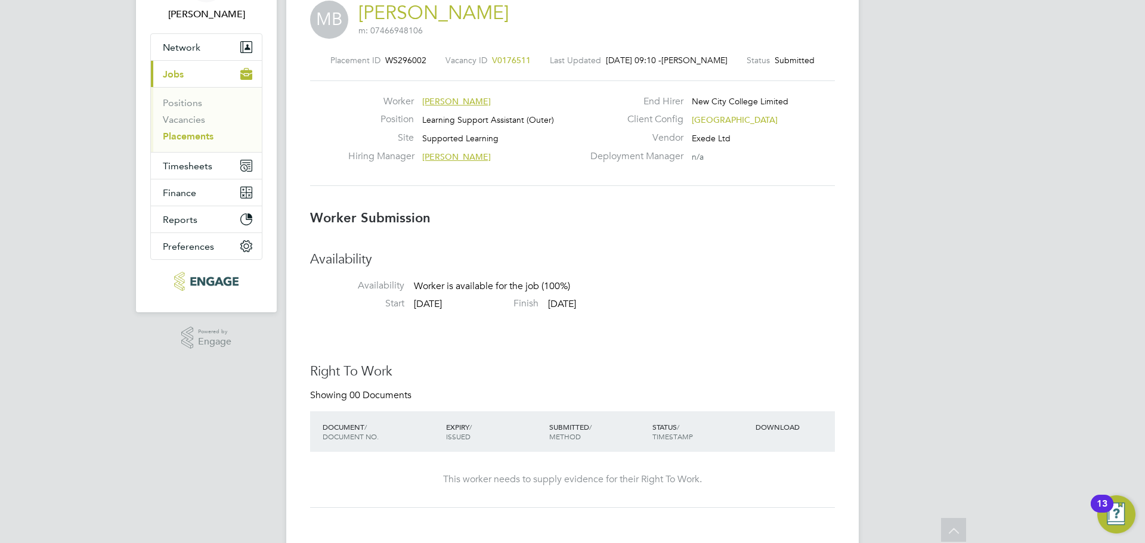
scroll to position [0, 0]
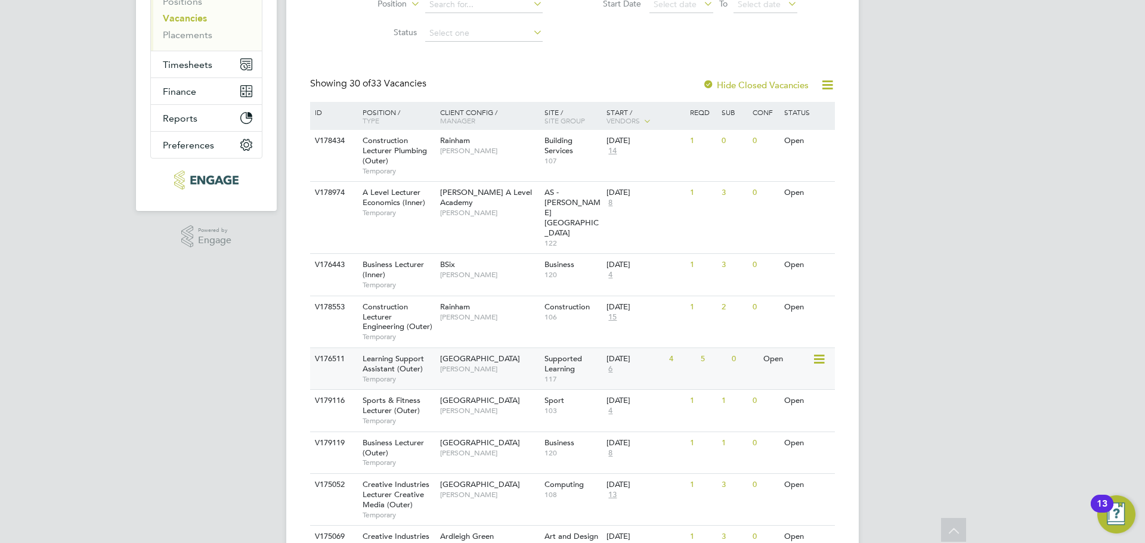
scroll to position [239, 0]
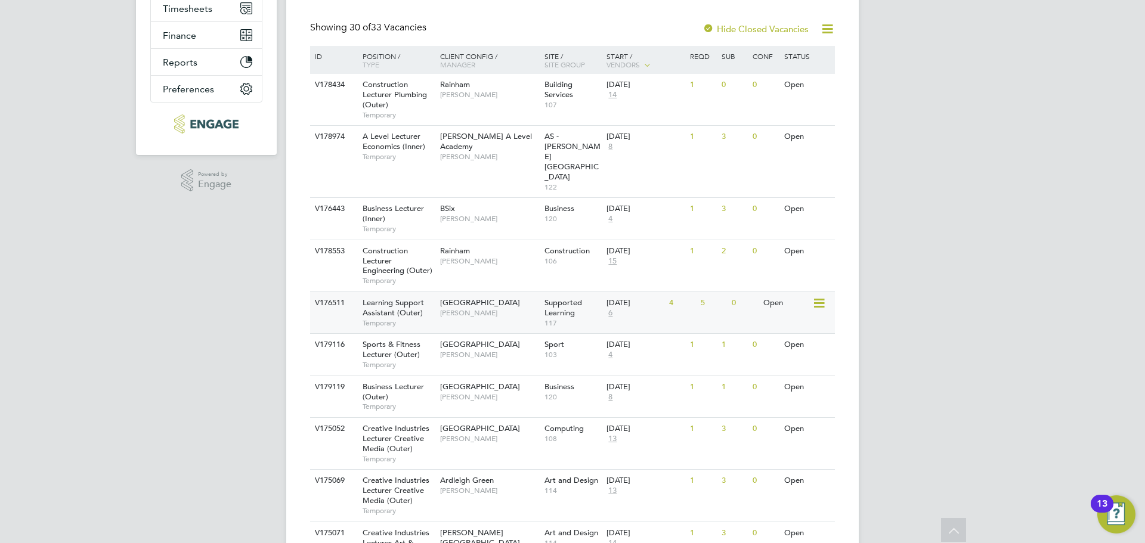
click at [516, 292] on div "Epping Forest Campus Victoria Ticehurst" at bounding box center [489, 307] width 104 height 31
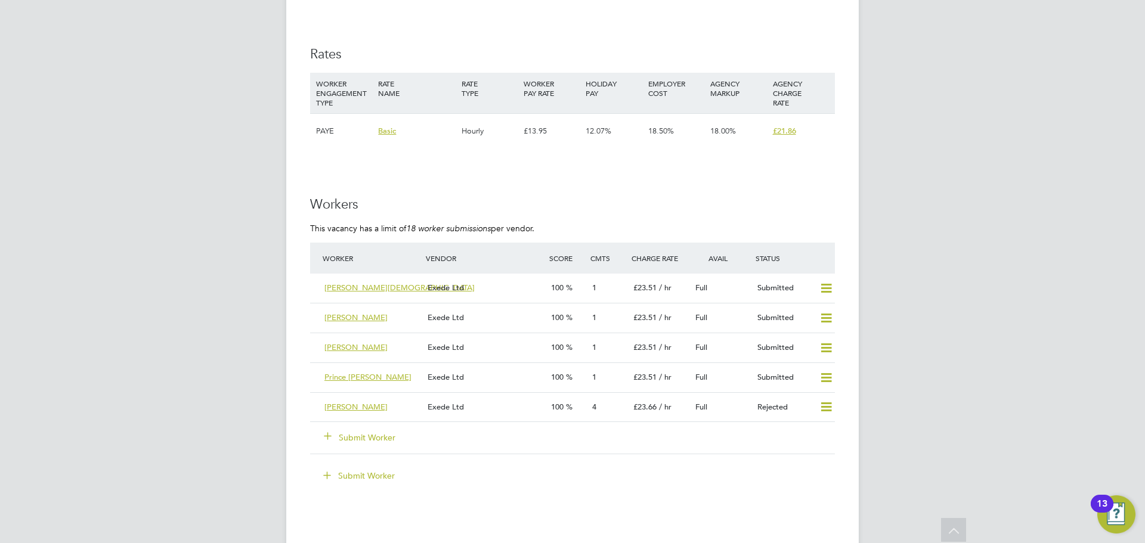
click at [385, 438] on button "Submit Worker" at bounding box center [360, 438] width 72 height 12
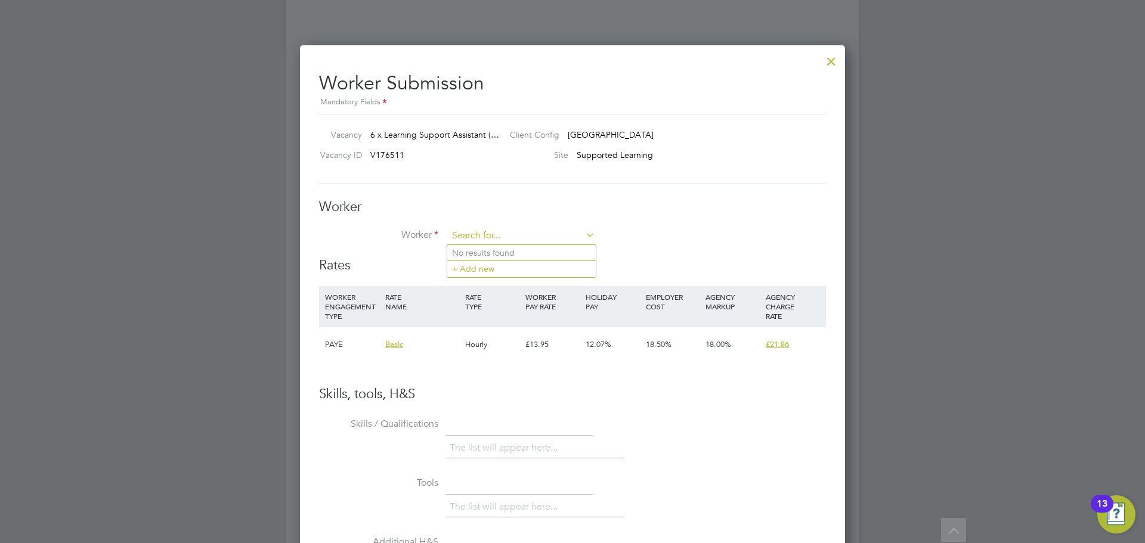
click at [507, 230] on input at bounding box center [521, 236] width 147 height 18
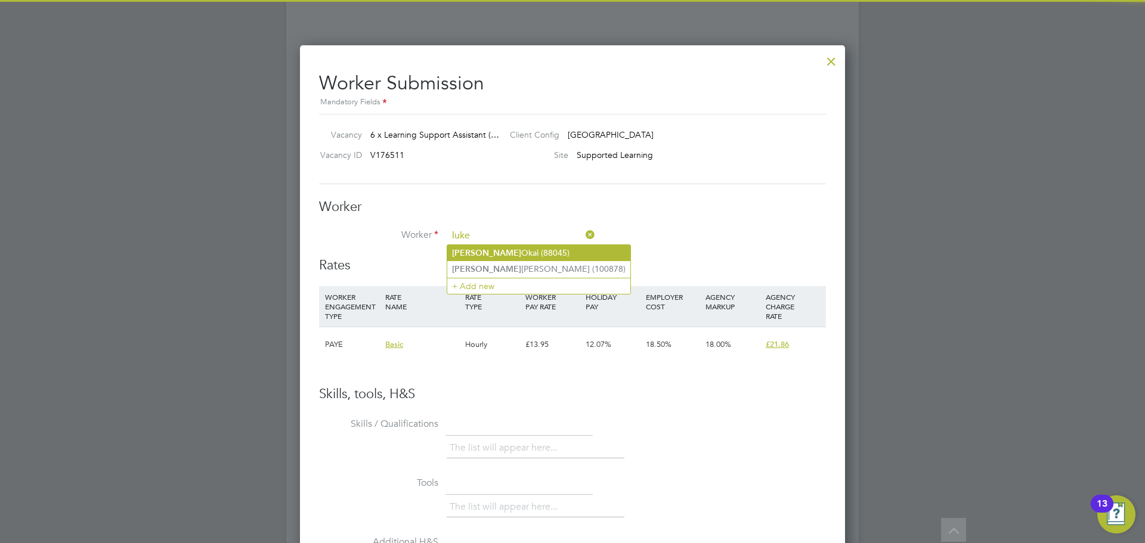
click at [499, 253] on li "[PERSON_NAME] (88045)" at bounding box center [538, 253] width 183 height 16
type input "[PERSON_NAME] (88045)"
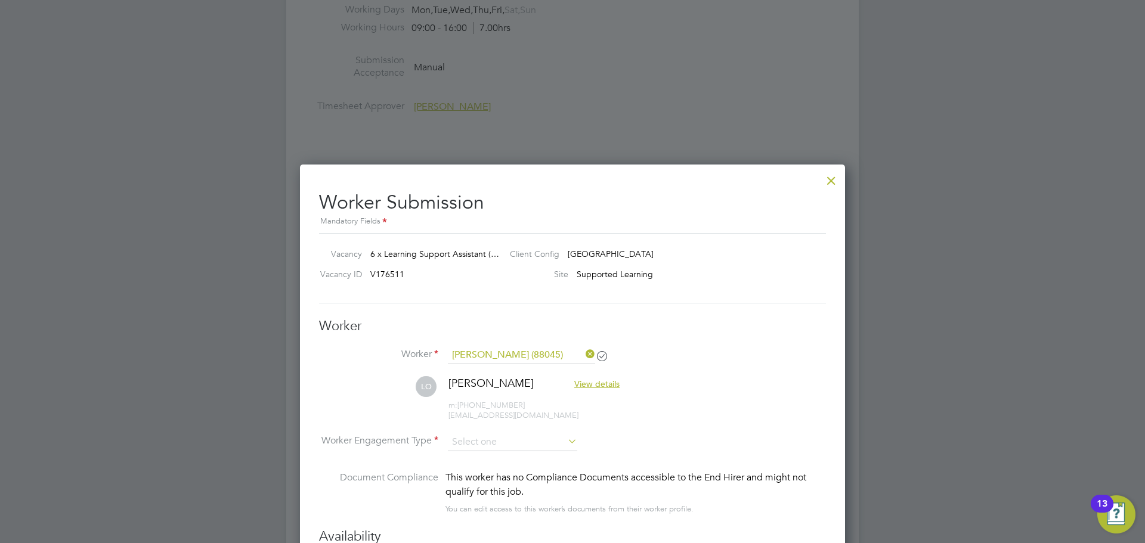
click at [831, 182] on div at bounding box center [831, 177] width 21 height 21
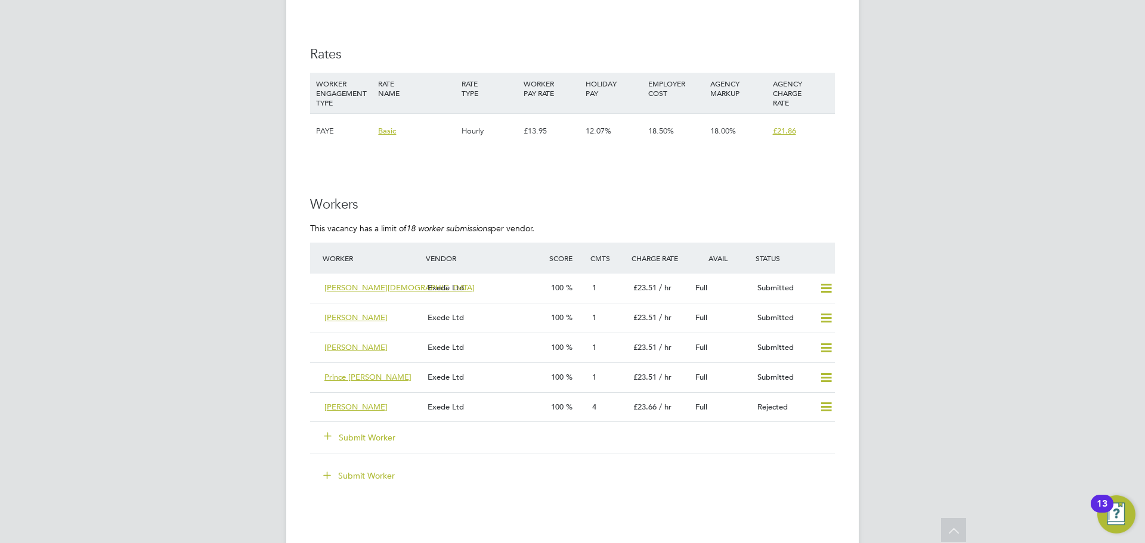
click at [367, 441] on button "Submit Worker" at bounding box center [360, 438] width 72 height 12
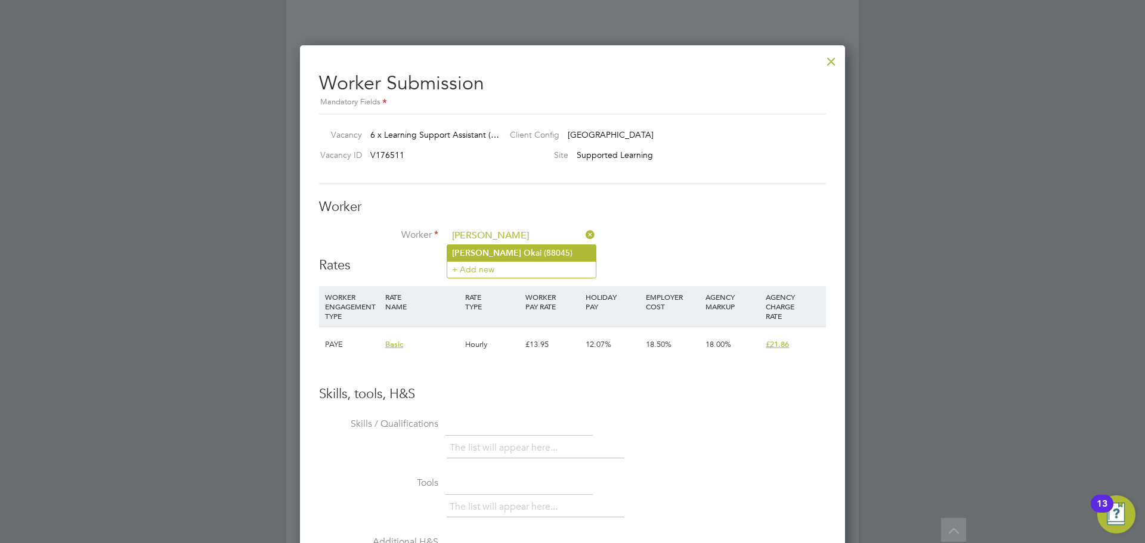
click at [515, 255] on li "Luke Ok ai (88045)" at bounding box center [521, 253] width 149 height 16
type input "Luke Okai (88045)"
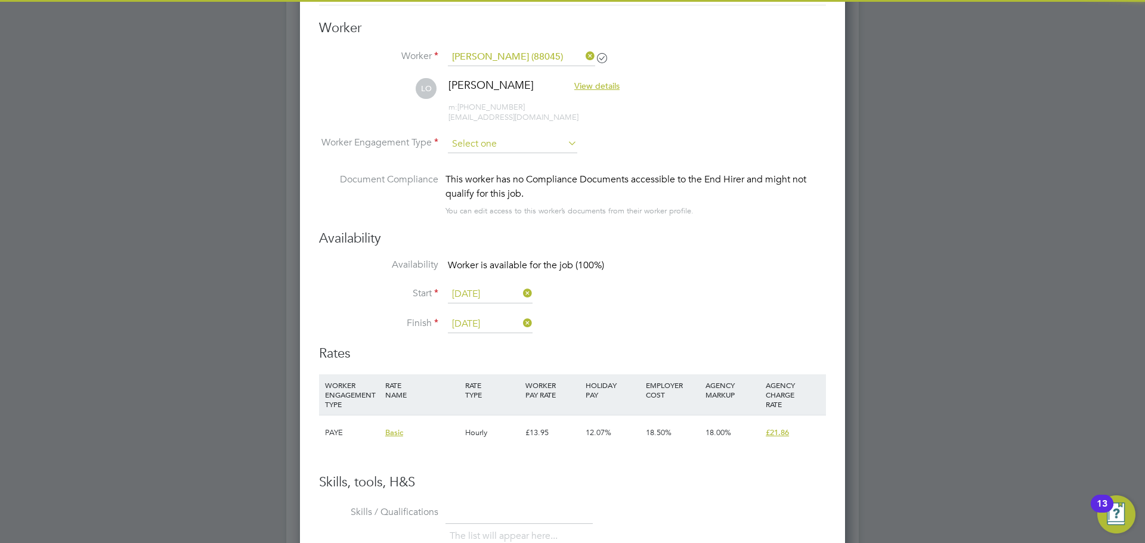
click at [474, 141] on input at bounding box center [512, 144] width 129 height 18
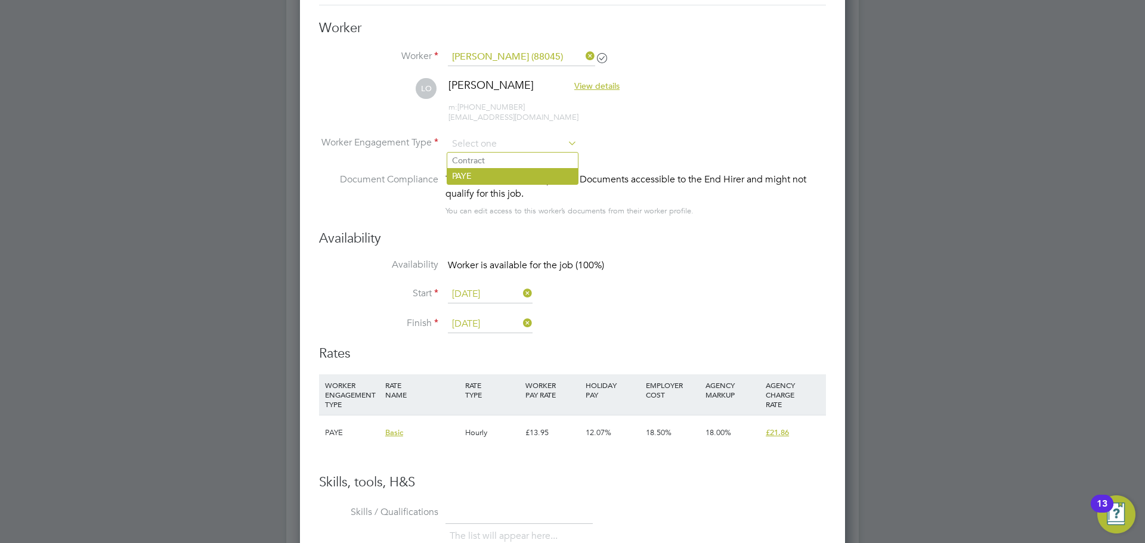
click at [474, 172] on li "PAYE" at bounding box center [512, 176] width 131 height 16
type input "PAYE"
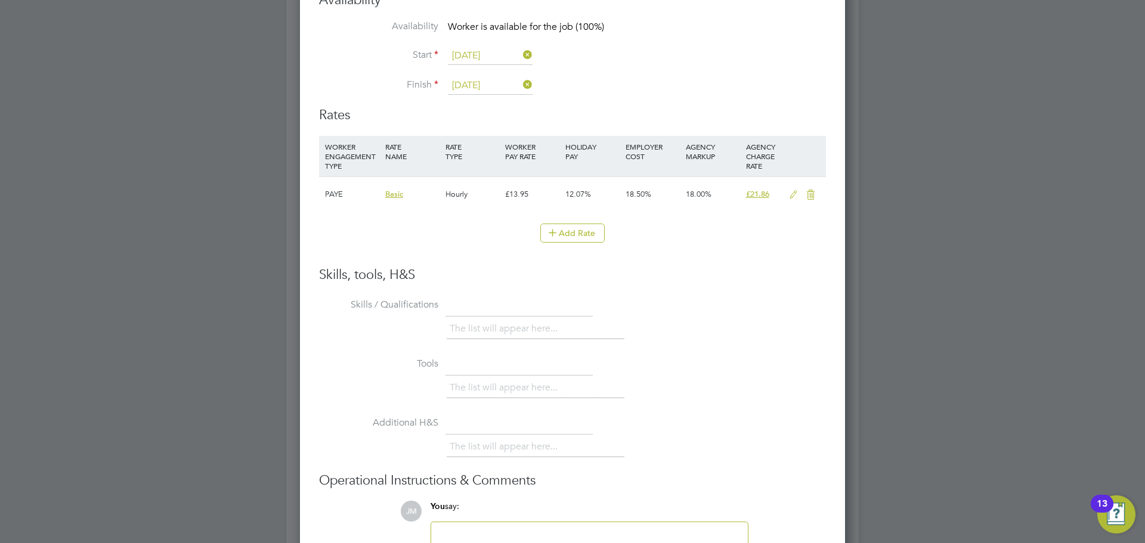
click at [793, 194] on icon at bounding box center [793, 195] width 15 height 10
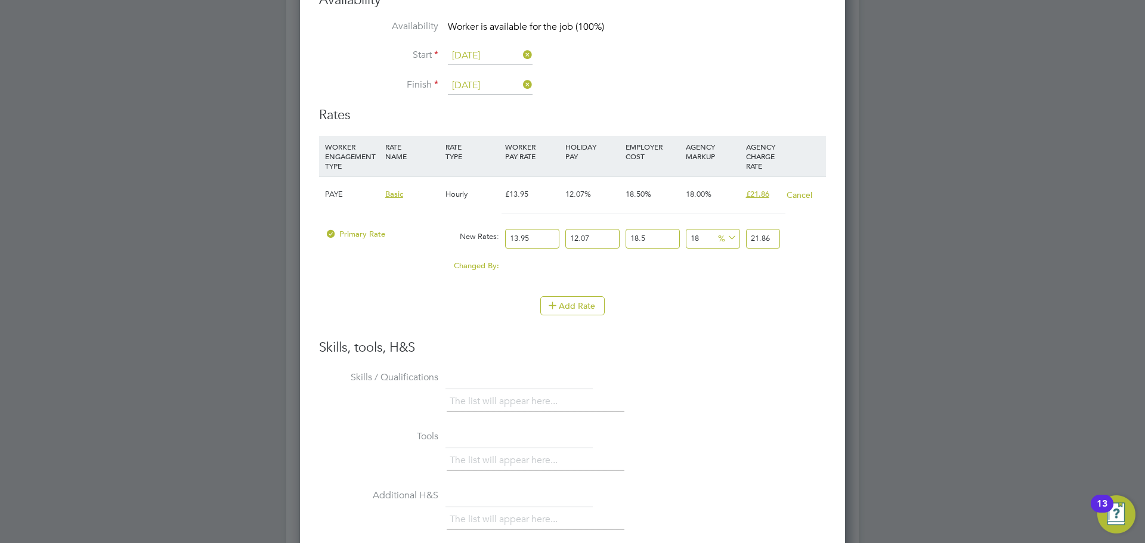
drag, startPoint x: 530, startPoint y: 238, endPoint x: 509, endPoint y: 243, distance: 20.8
click at [509, 243] on input "13.95" at bounding box center [532, 239] width 54 height 20
type input "1"
type input "1.56707481"
type input "15"
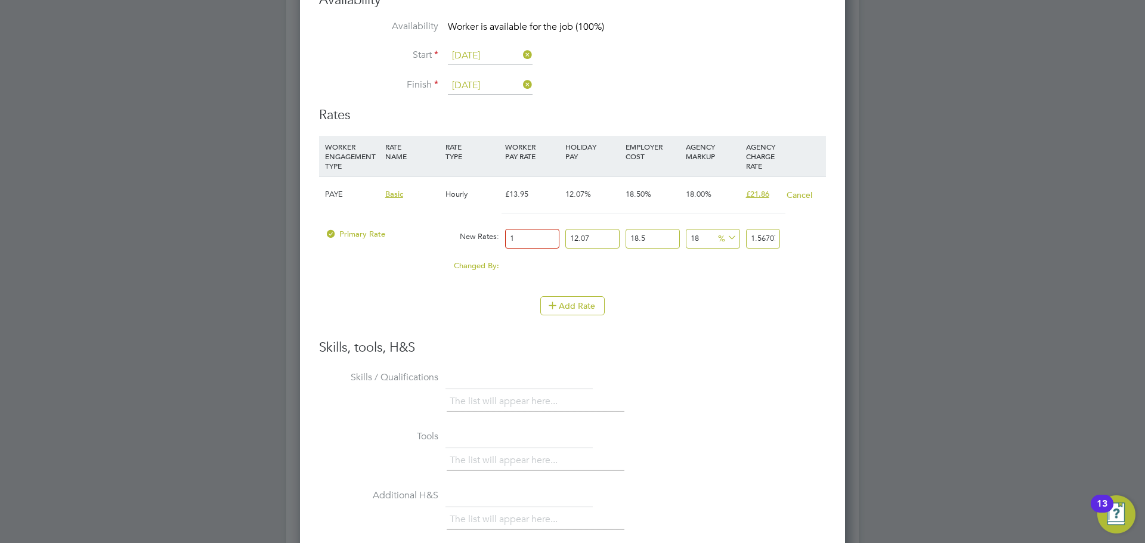
type input "23.50612215"
type input "15"
click at [781, 373] on li "Skills / Qualifications The list will appear here..." at bounding box center [572, 397] width 507 height 59
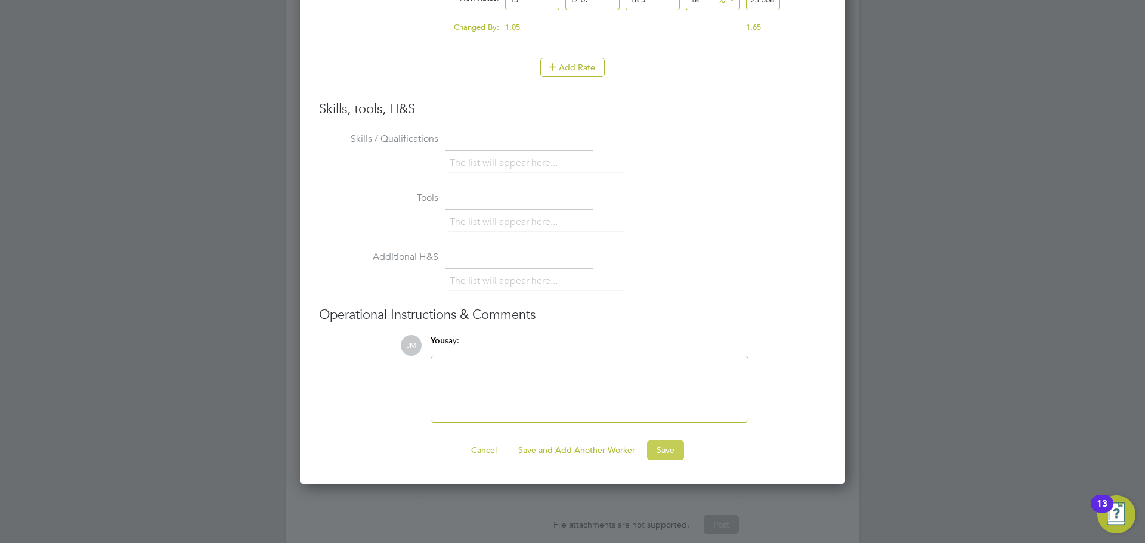
click at [662, 452] on button "Save" at bounding box center [665, 450] width 37 height 19
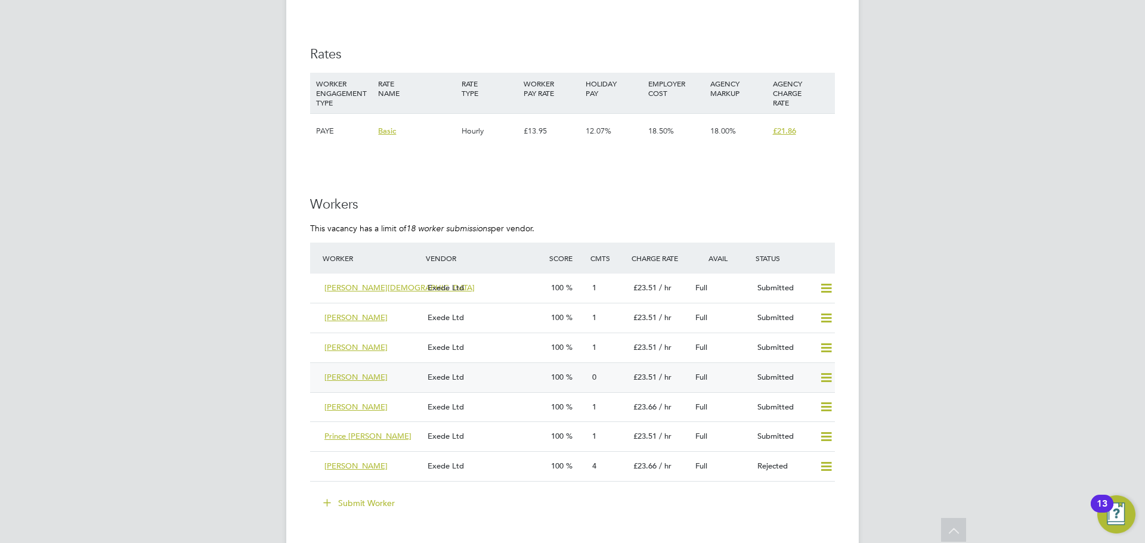
click at [385, 378] on div "Luke Okai" at bounding box center [371, 378] width 103 height 20
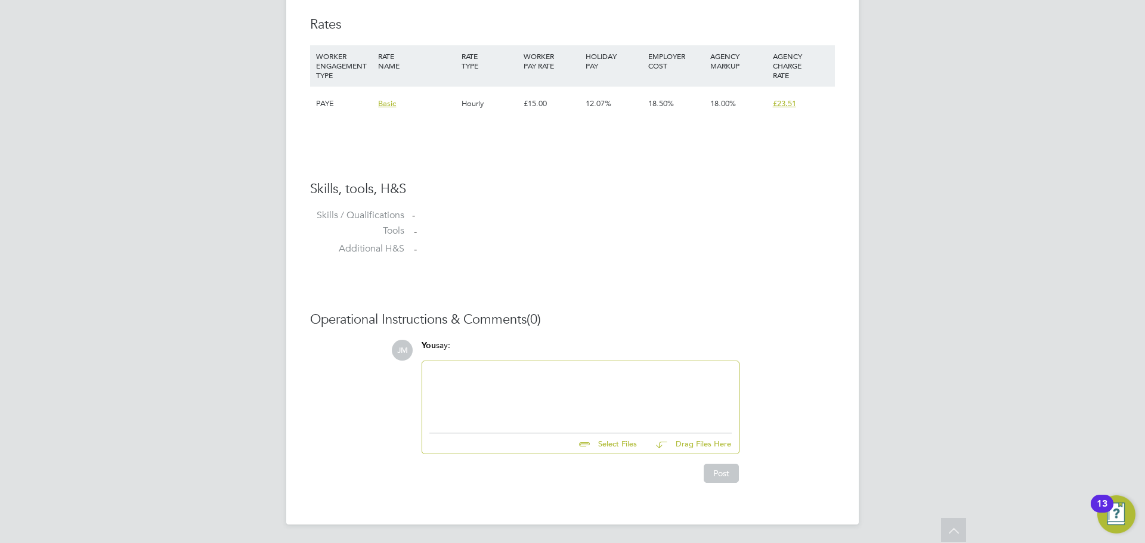
scroll to position [815, 0]
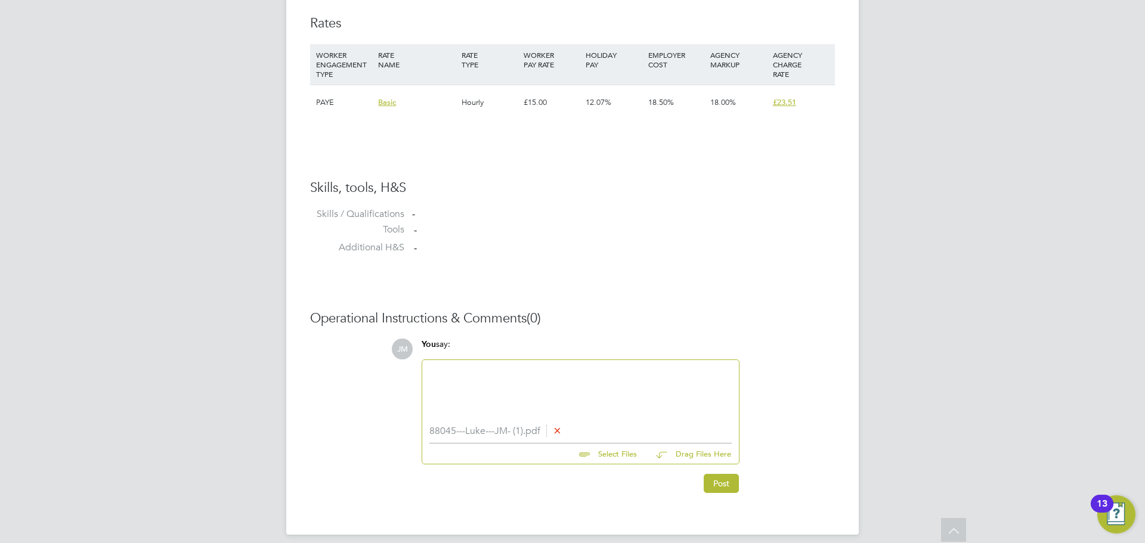
click at [495, 369] on div at bounding box center [580, 392] width 302 height 51
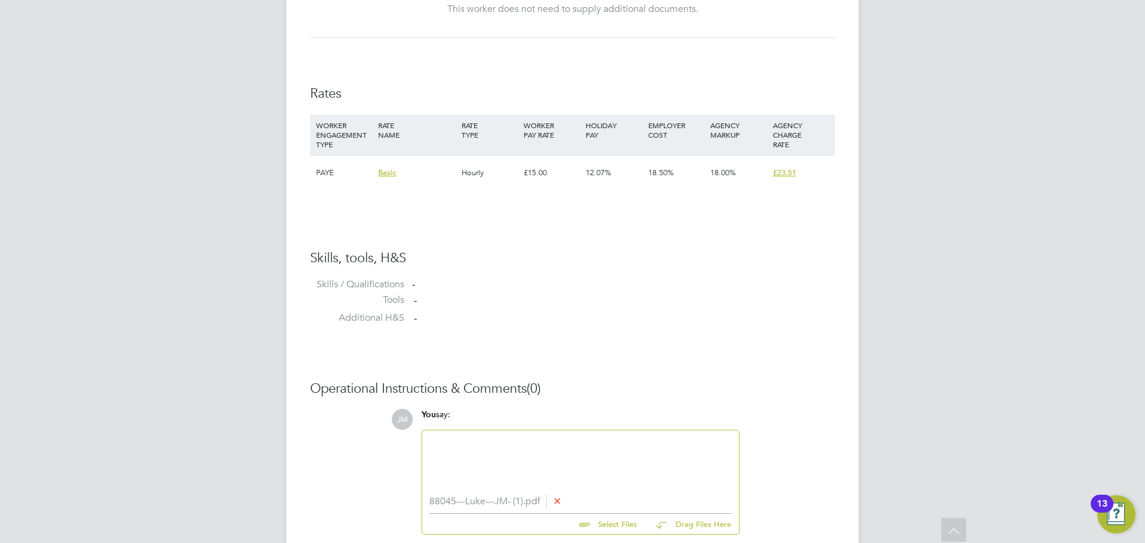
scroll to position [826, 0]
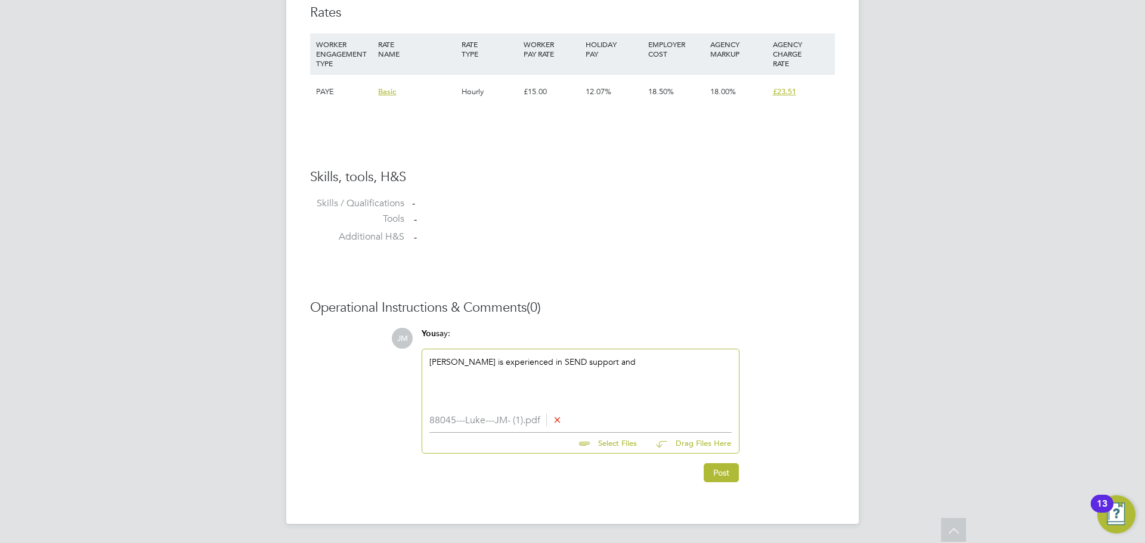
click at [613, 352] on div "Luke is experienced in SEND support and" at bounding box center [580, 382] width 317 height 66
click at [595, 362] on div "Luke is experienced in SEND support and" at bounding box center [580, 382] width 302 height 51
click at [677, 377] on div "Luke is experienced in SEND support and Pastoral support. He has worked in vari…" at bounding box center [580, 383] width 302 height 54
click at [439, 401] on div at bounding box center [580, 405] width 302 height 11
click at [610, 383] on div "Luke is experienced in SEND support and Pastoral support. He has worked in vari…" at bounding box center [580, 383] width 302 height 54
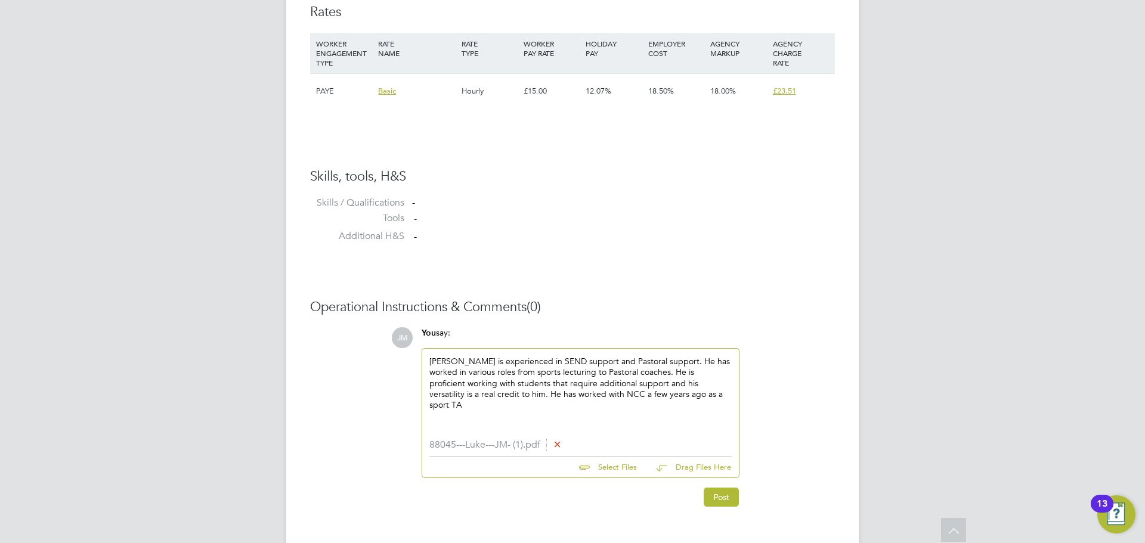
click at [623, 398] on div "Luke is experienced in SEND support and Pastoral support. He has worked in vari…" at bounding box center [580, 394] width 302 height 76
click at [659, 395] on div "Luke is experienced in SEND support and Pastoral support. He has worked in vari…" at bounding box center [580, 394] width 302 height 76
click at [642, 392] on div "Luke is experienced in SEND support and Pastoral support. He has worked in vari…" at bounding box center [580, 394] width 302 height 76
click at [673, 392] on div "Luke is experienced in SEND support and Pastoral support. He has worked in vari…" at bounding box center [580, 394] width 302 height 76
drag, startPoint x: 665, startPoint y: 398, endPoint x: 448, endPoint y: 398, distance: 217.1
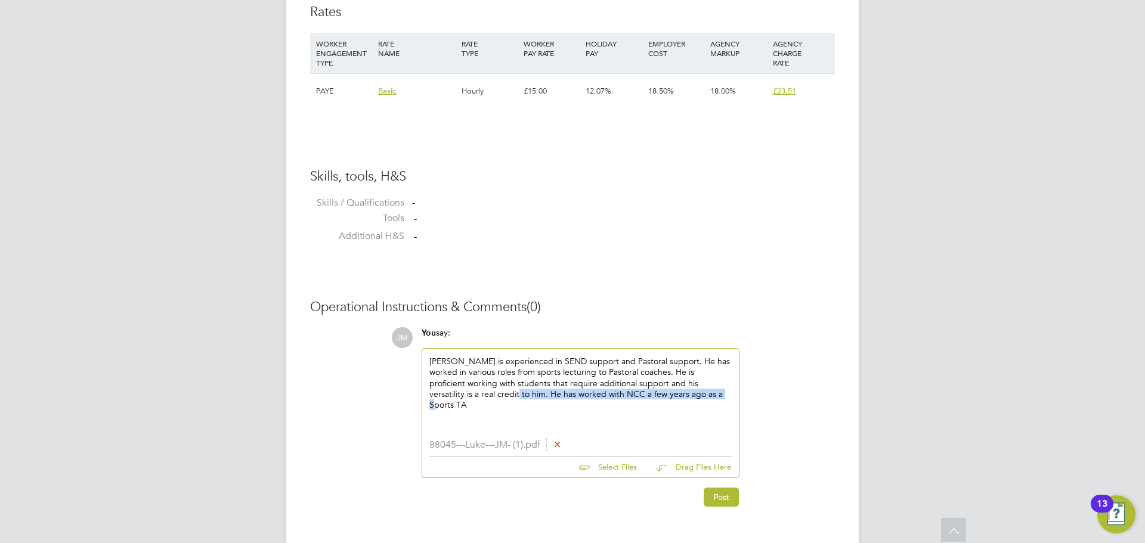
click at [448, 398] on div "Luke is experienced in SEND support and Pastoral support. He has worked in vari…" at bounding box center [580, 394] width 302 height 76
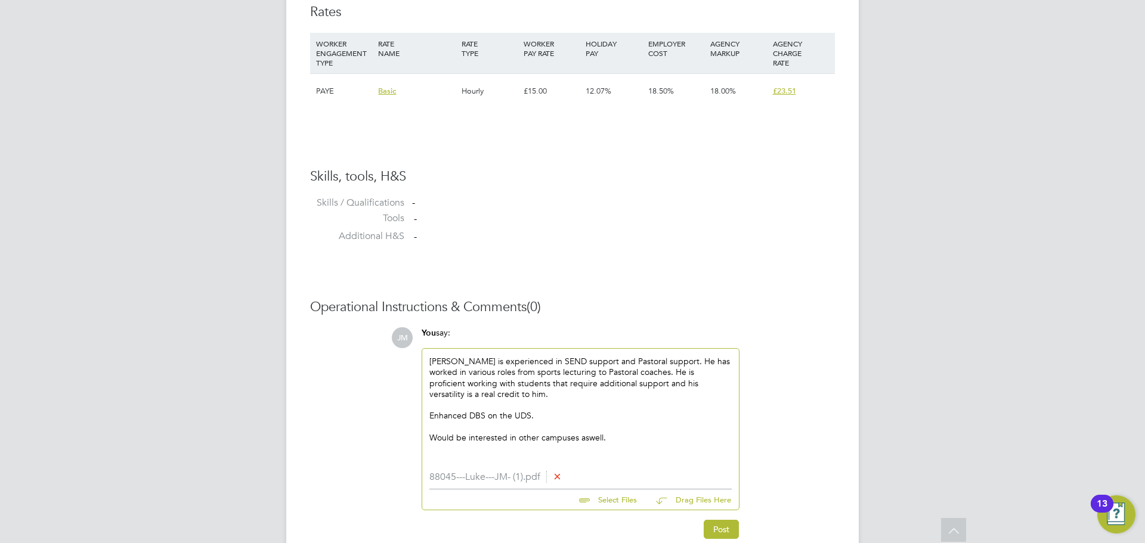
click at [587, 440] on div "Would be interested in other campuses aswell." at bounding box center [580, 448] width 302 height 33
click at [616, 444] on div at bounding box center [580, 448] width 302 height 11
click at [573, 373] on div "Luke is experienced in SEND support and Pastoral support. He has worked in vari…" at bounding box center [580, 410] width 302 height 109
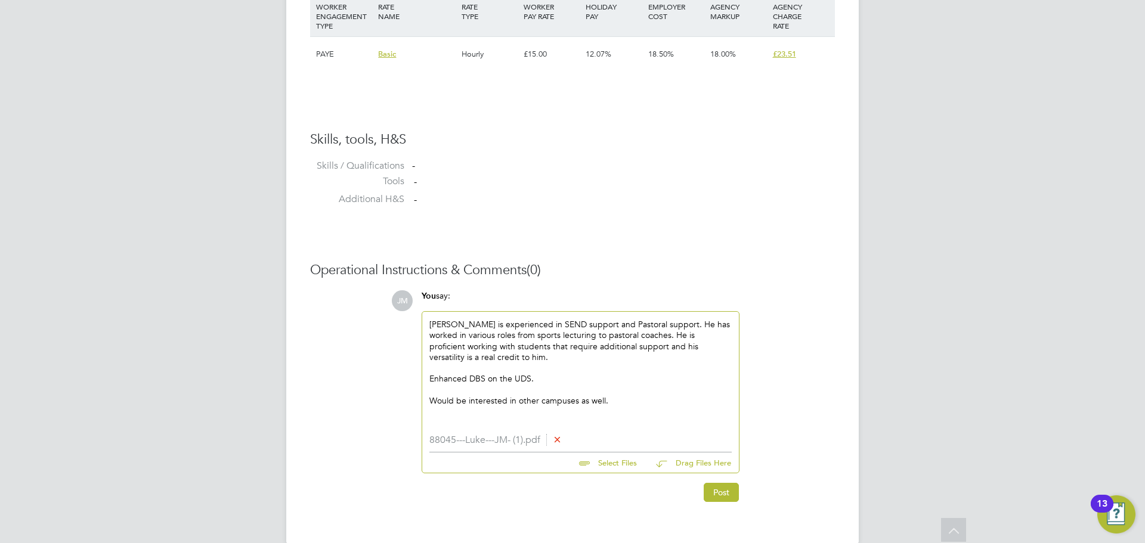
scroll to position [883, 0]
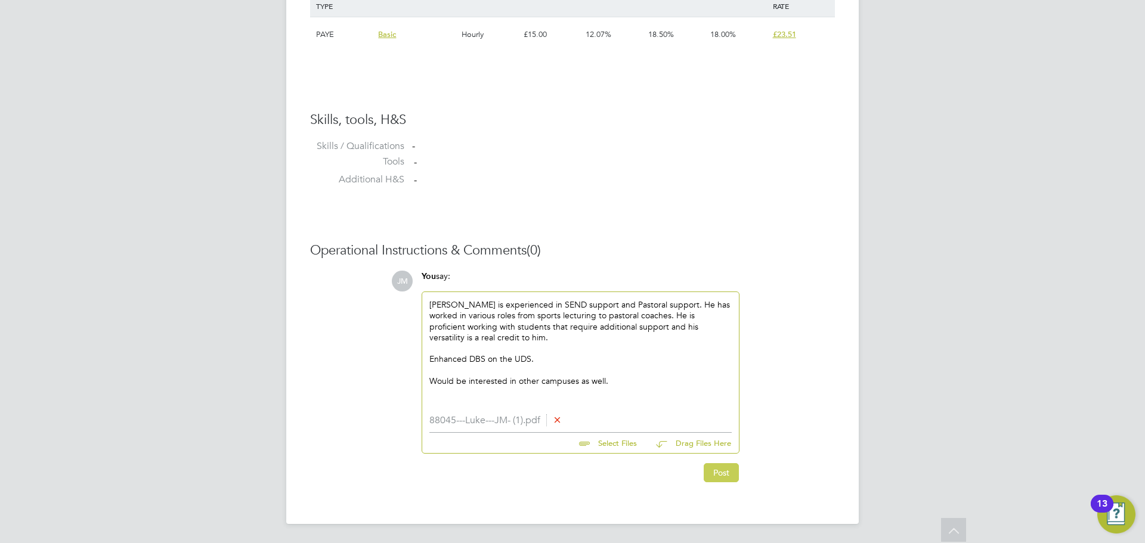
click at [714, 467] on button "Post" at bounding box center [721, 472] width 35 height 19
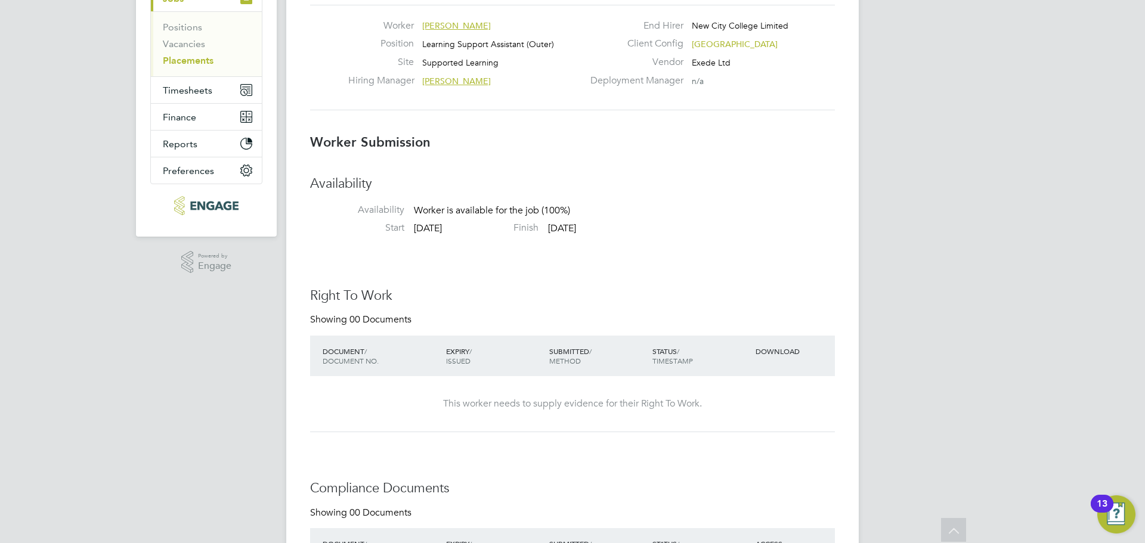
scroll to position [0, 0]
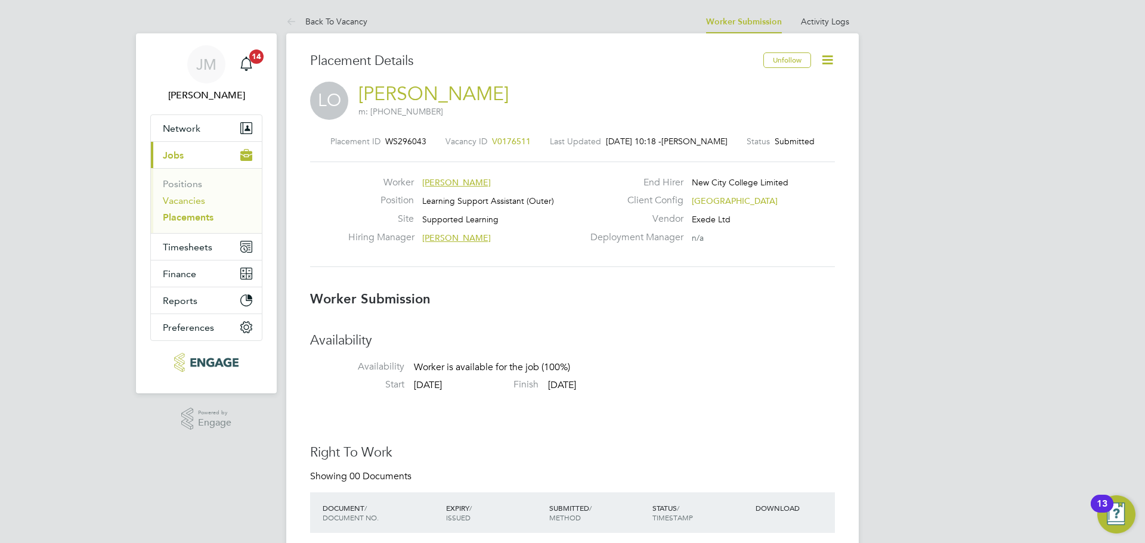
click at [193, 200] on link "Vacancies" at bounding box center [184, 200] width 42 height 11
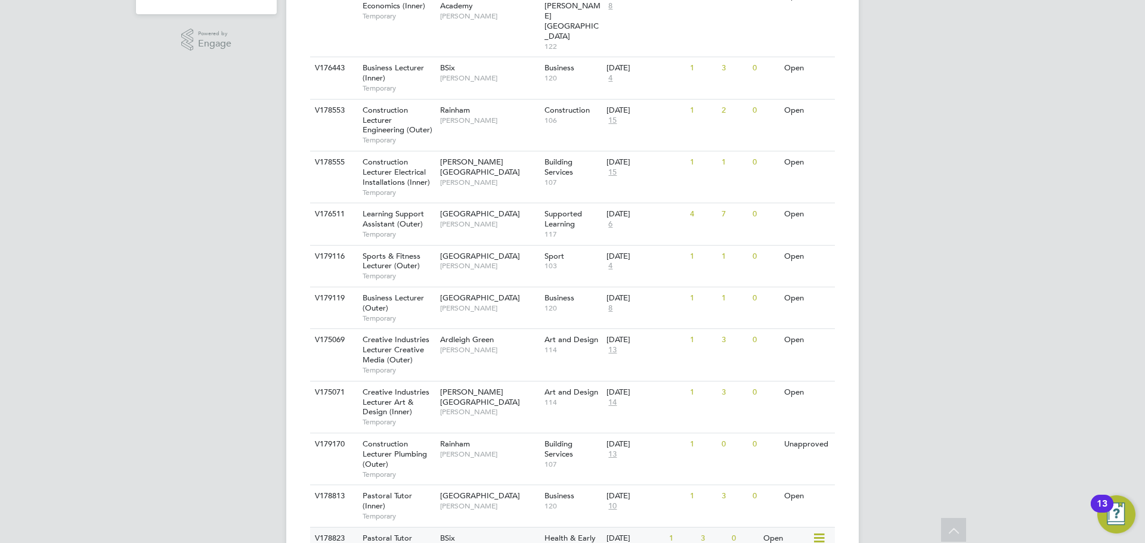
scroll to position [358, 0]
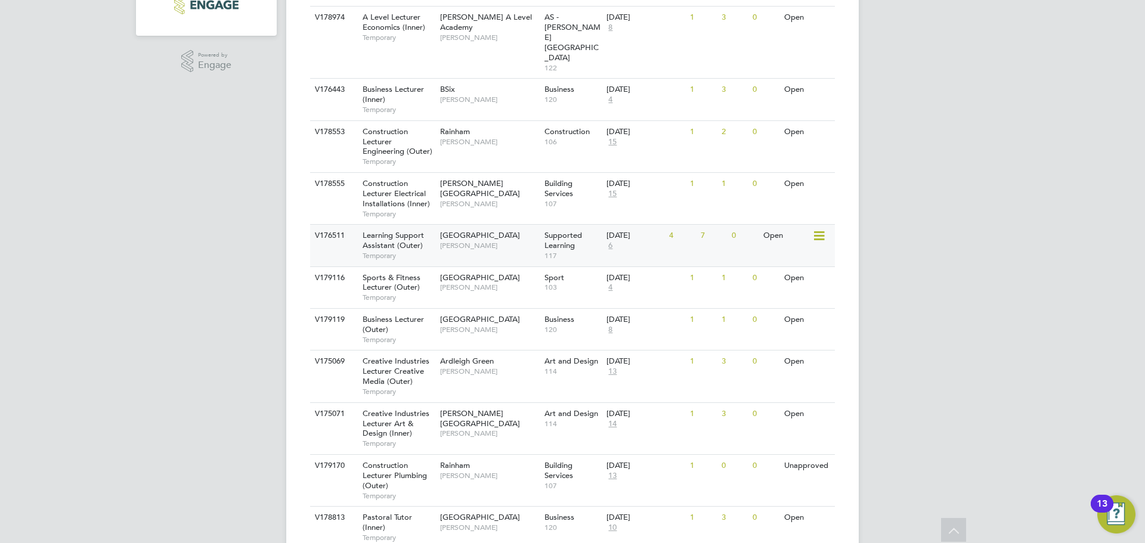
click at [519, 241] on span "[PERSON_NAME]" at bounding box center [489, 246] width 98 height 10
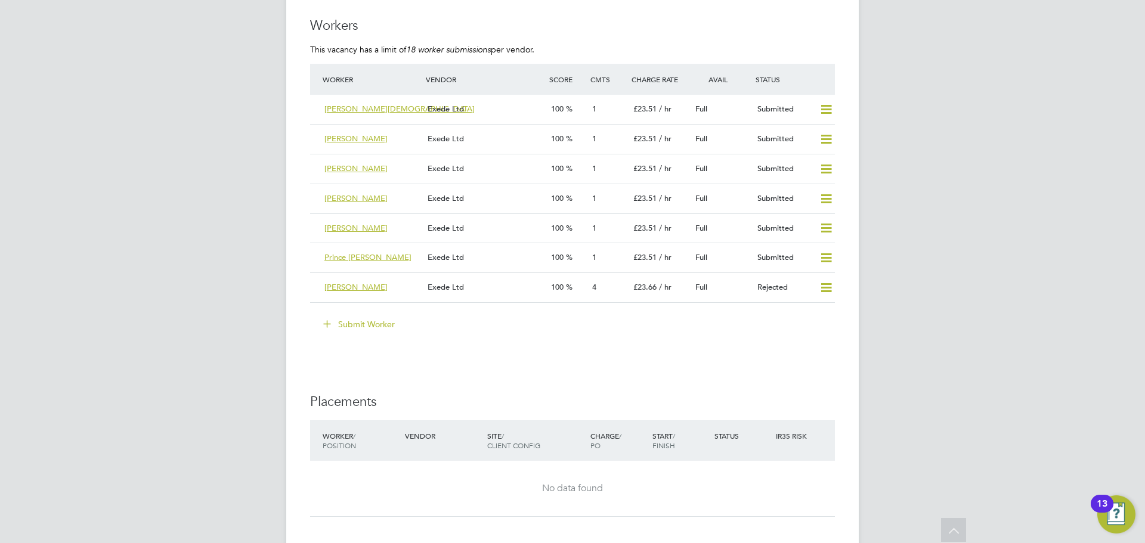
click at [366, 325] on button "Submit Worker" at bounding box center [359, 324] width 89 height 19
